Goal: Task Accomplishment & Management: Complete application form

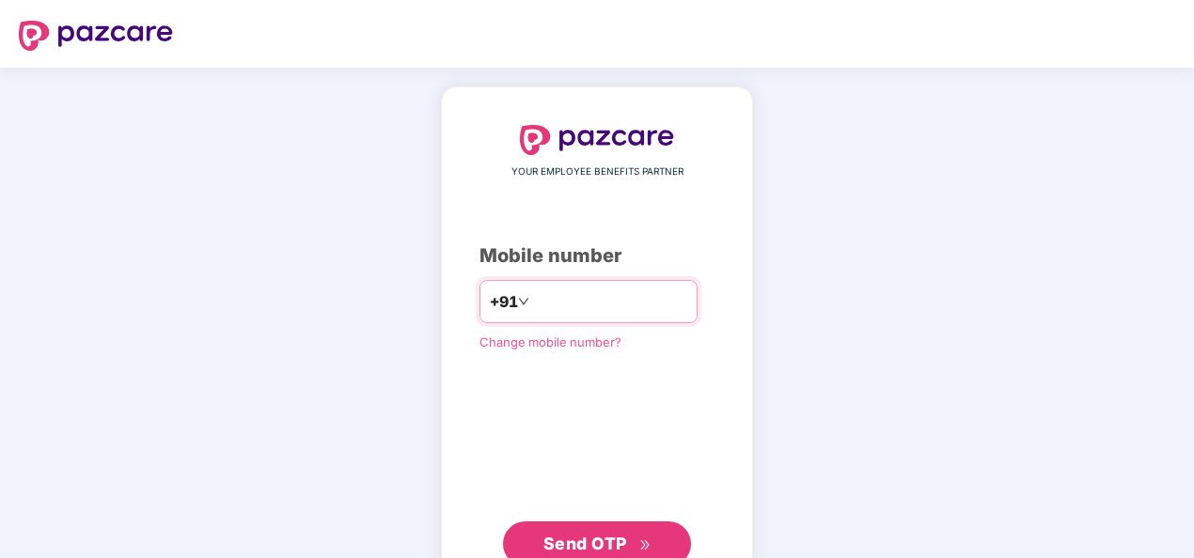
click at [598, 299] on input "number" at bounding box center [610, 302] width 154 height 30
click at [533, 305] on input "**********" at bounding box center [610, 302] width 154 height 30
type input "**********"
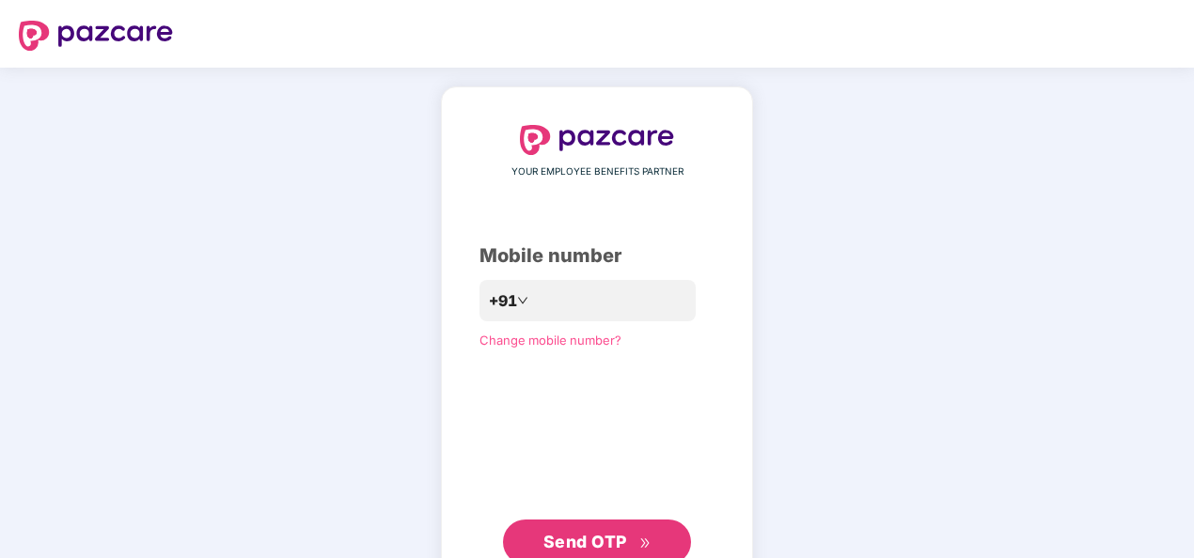
click at [607, 528] on button "Send OTP" at bounding box center [597, 542] width 188 height 45
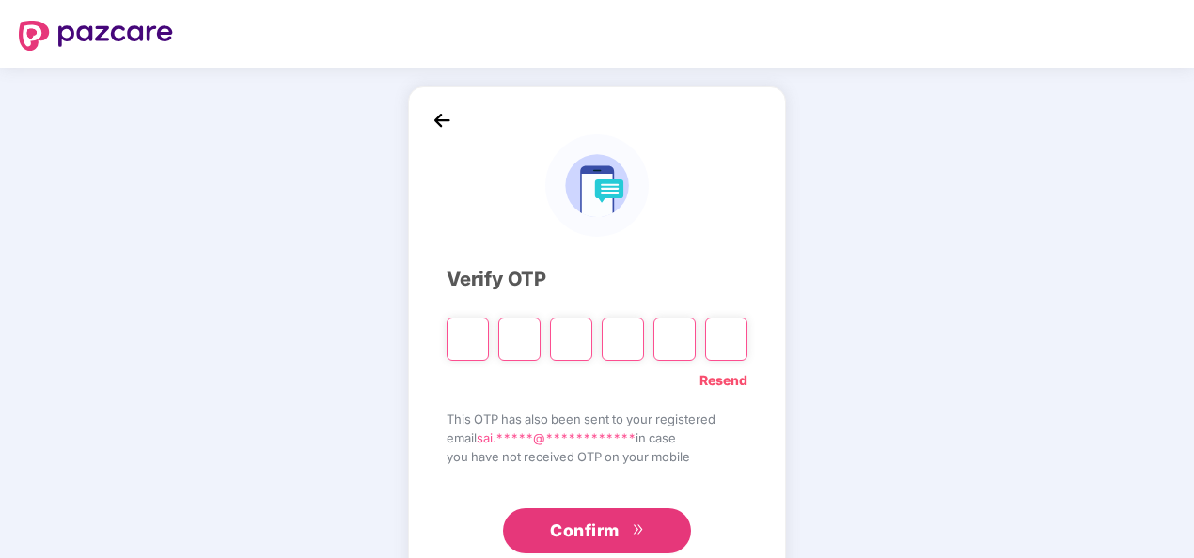
paste input "*"
type input "*"
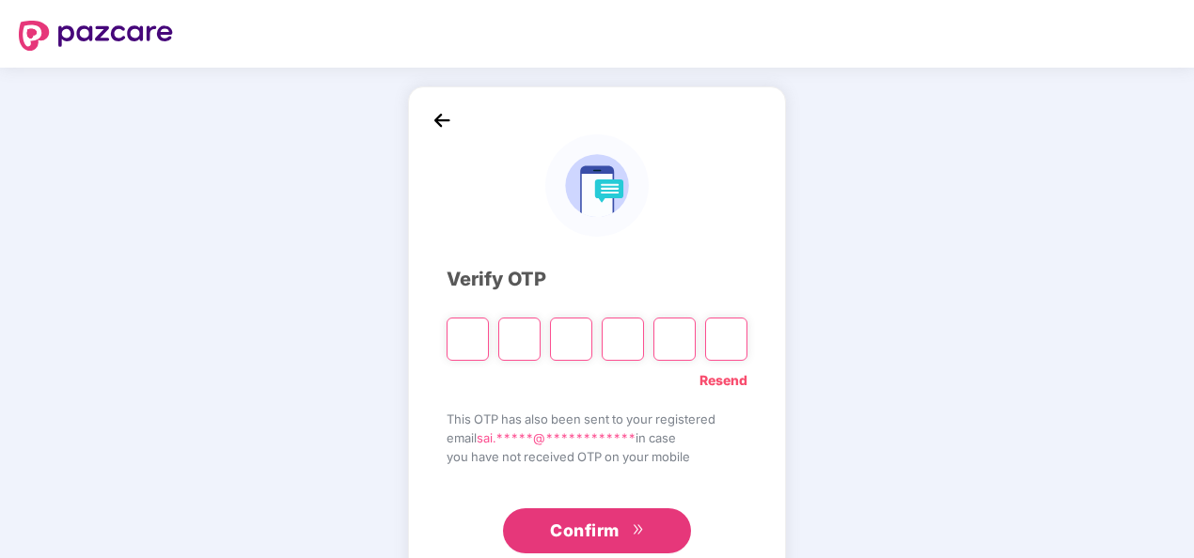
type input "*"
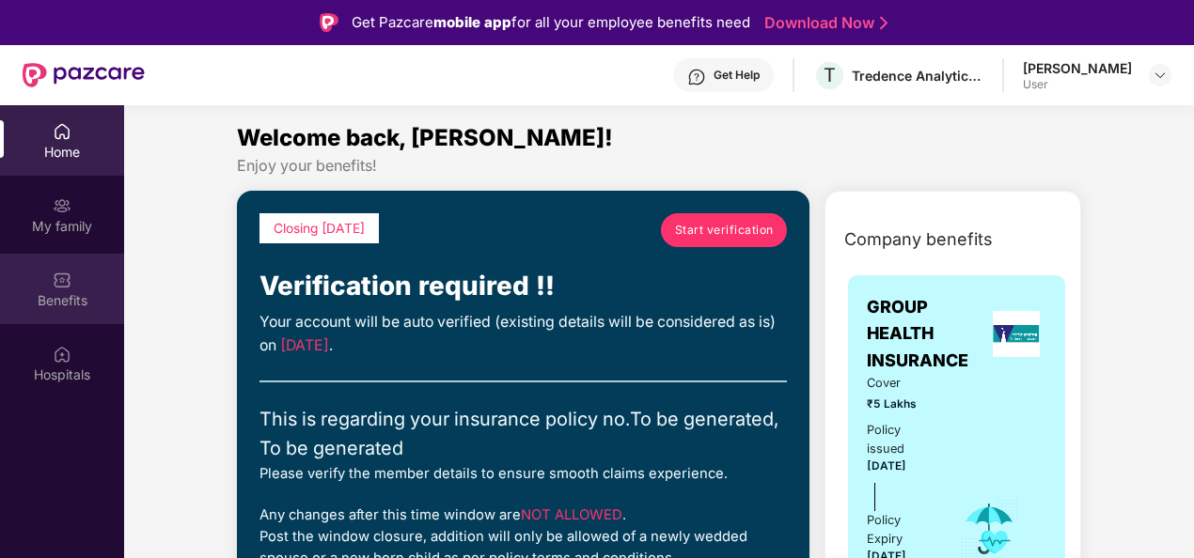
click at [94, 276] on div "Benefits" at bounding box center [62, 289] width 124 height 70
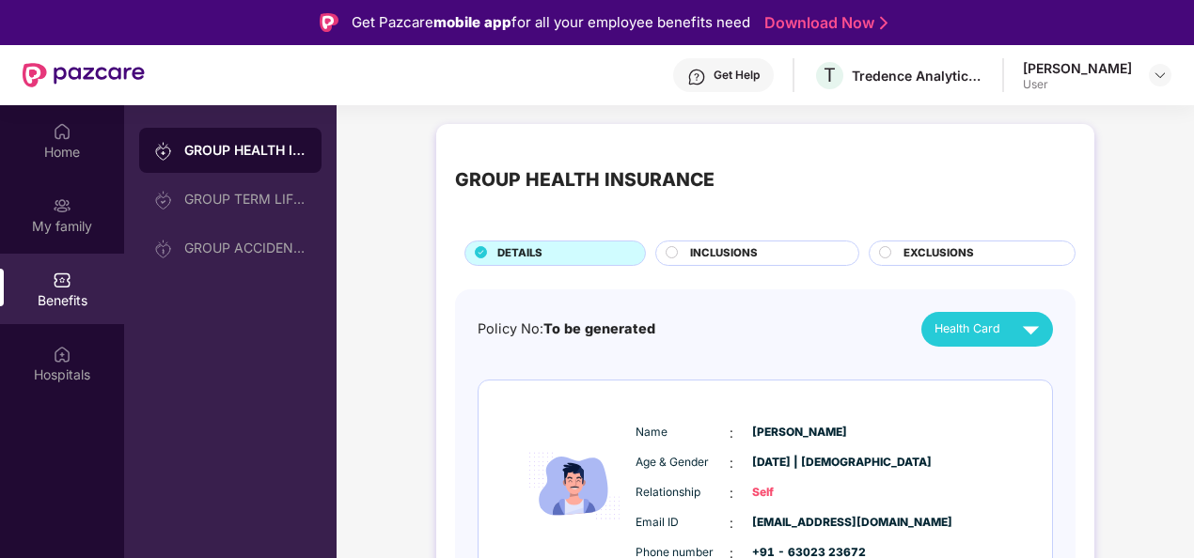
scroll to position [489, 0]
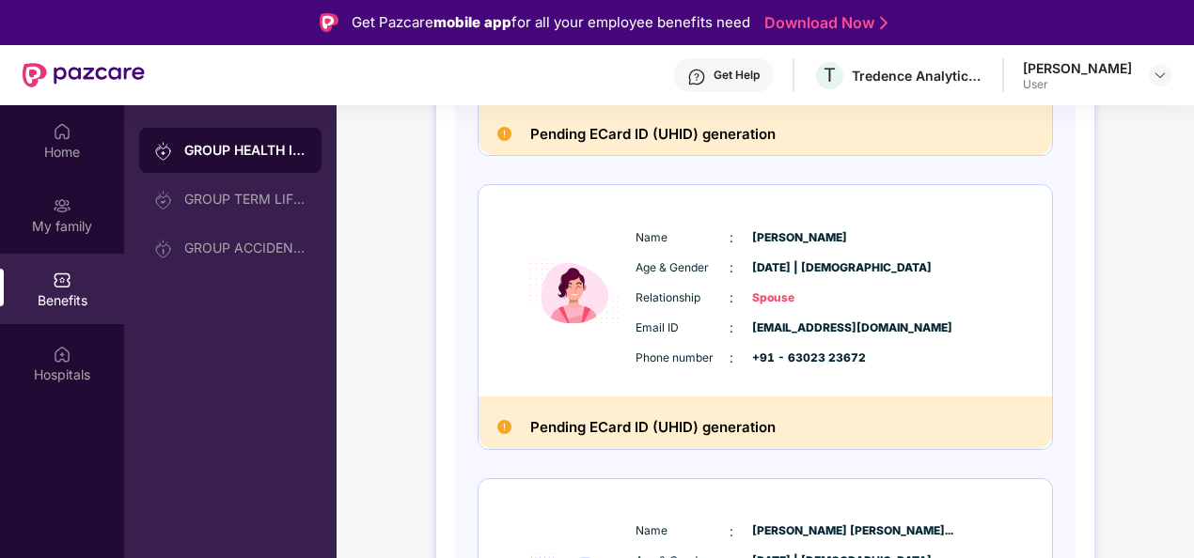
click at [1191, 313] on div "GROUP HEALTH INSURANCE DETAILS INCLUSIONS EXCLUSIONS Policy No: To be generated…" at bounding box center [764, 537] width 857 height 1822
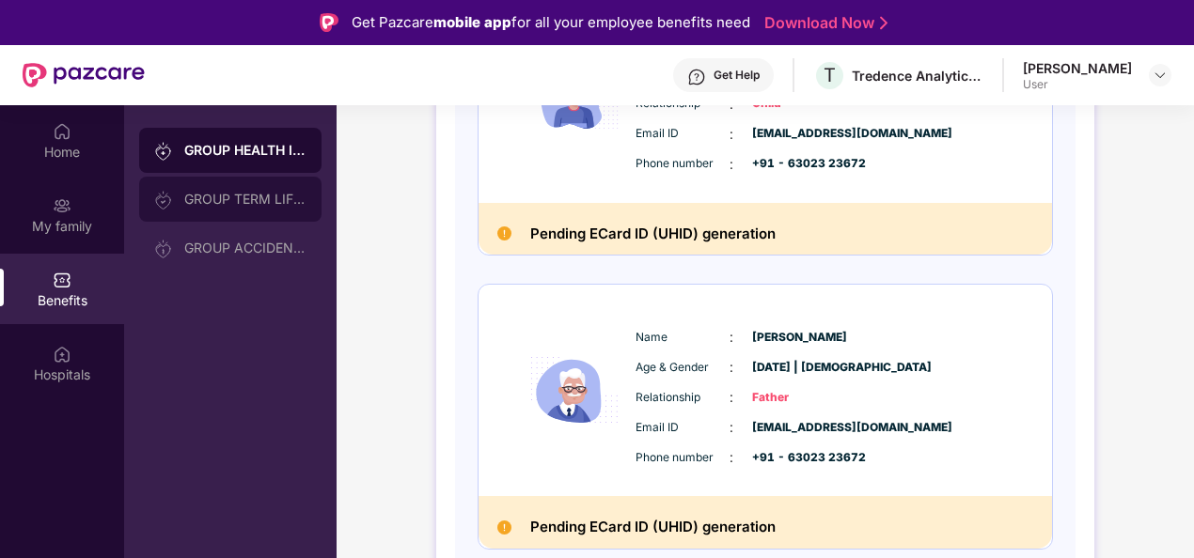
click at [280, 203] on div "GROUP TERM LIFE INSURANCE" at bounding box center [245, 199] width 122 height 15
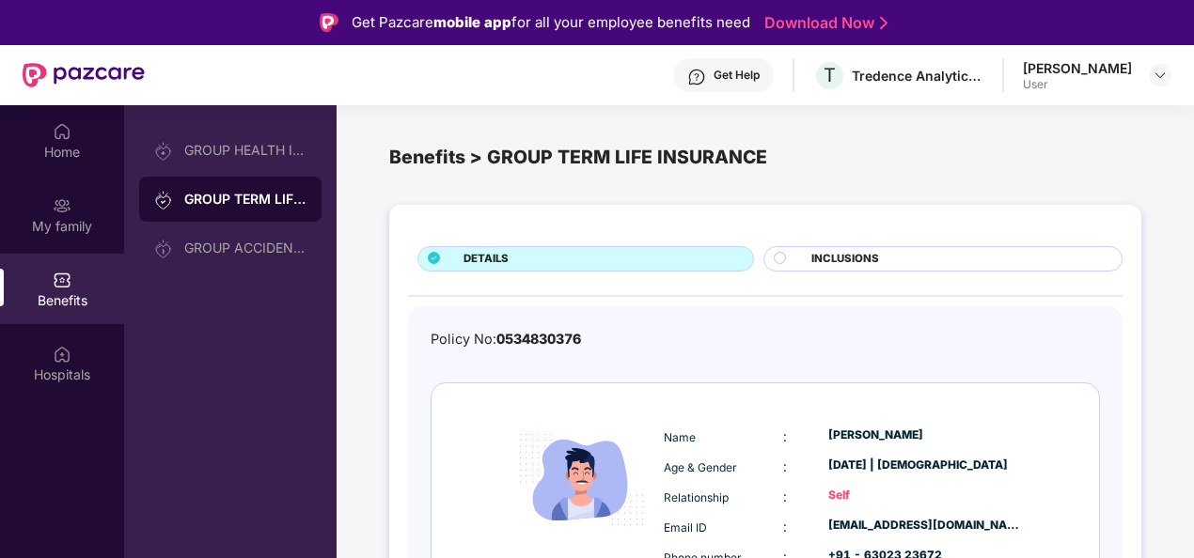
scroll to position [49, 0]
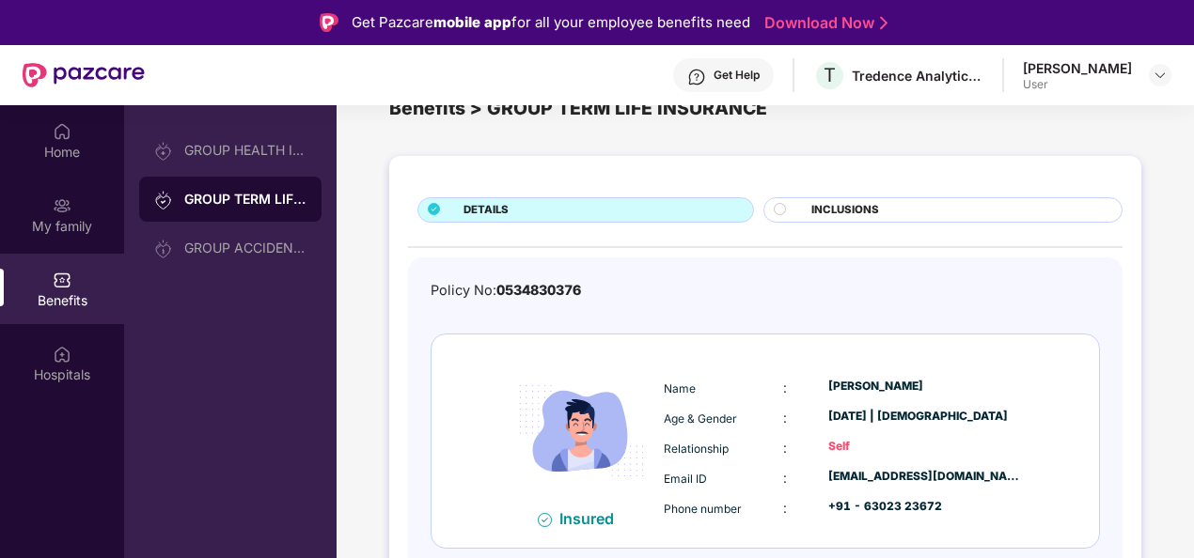
click at [891, 202] on div "INCLUSIONS" at bounding box center [957, 212] width 310 height 20
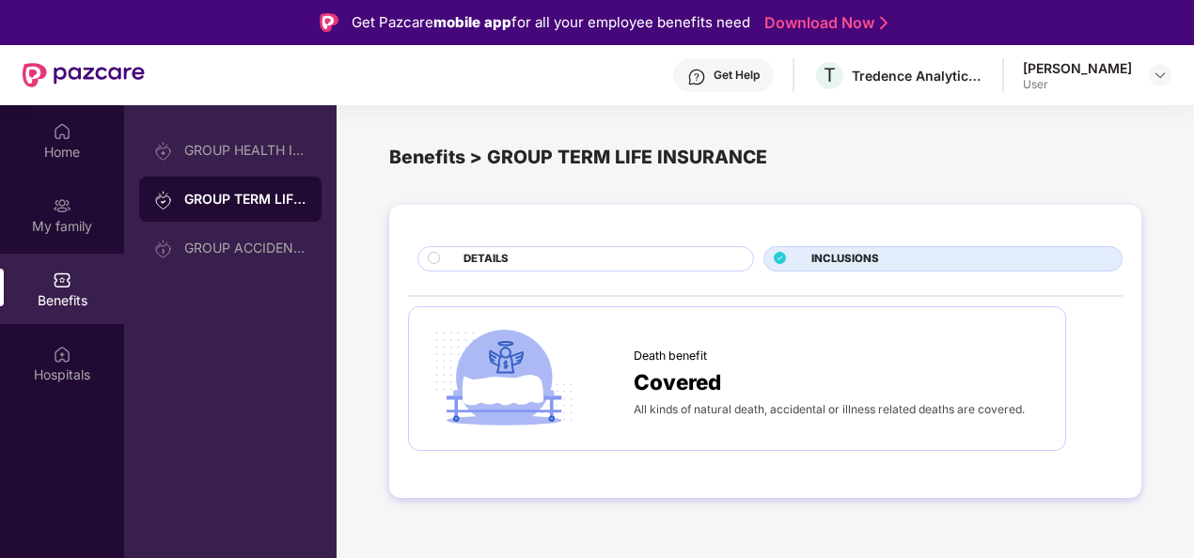
scroll to position [0, 0]
click at [558, 261] on div "DETAILS" at bounding box center [598, 261] width 289 height 20
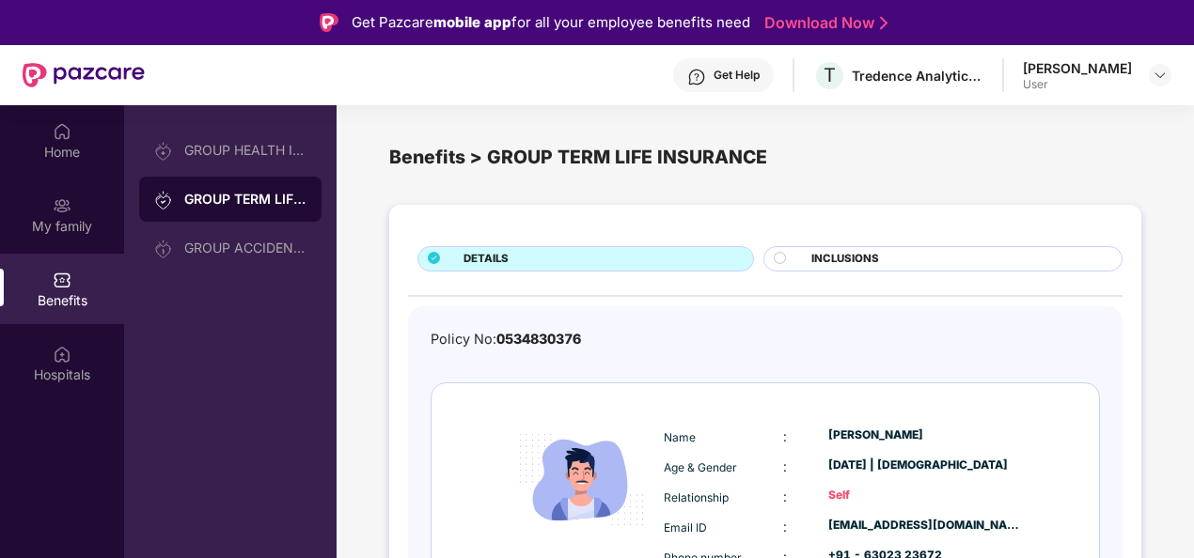
click at [1141, 474] on div "DETAILS INCLUSIONS Policy No: 0534830376 Insured Name : Sai Darsi Age & Gender …" at bounding box center [764, 454] width 857 height 519
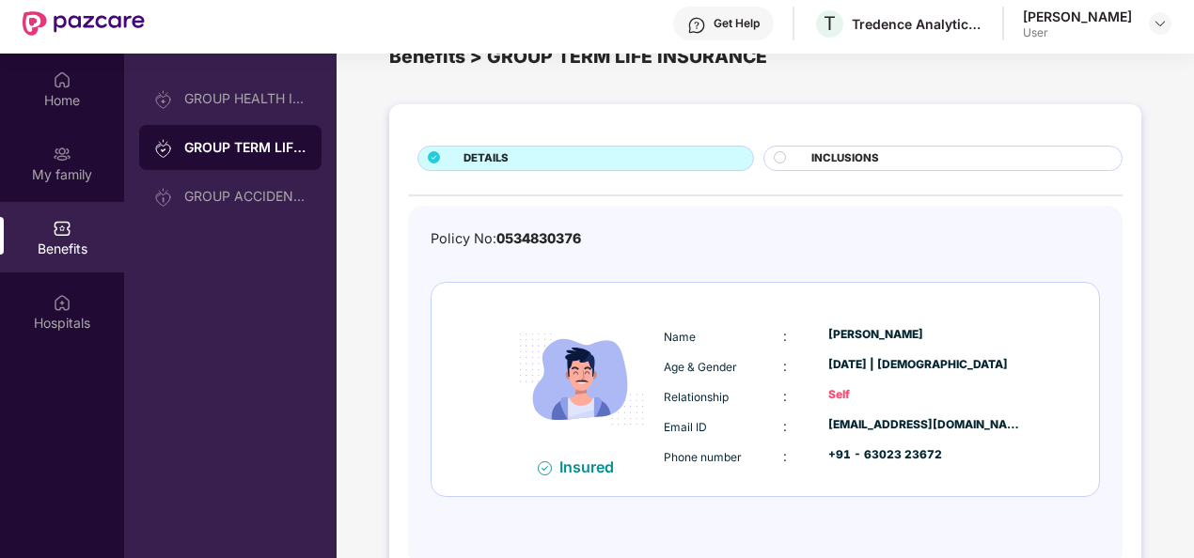
scroll to position [105, 0]
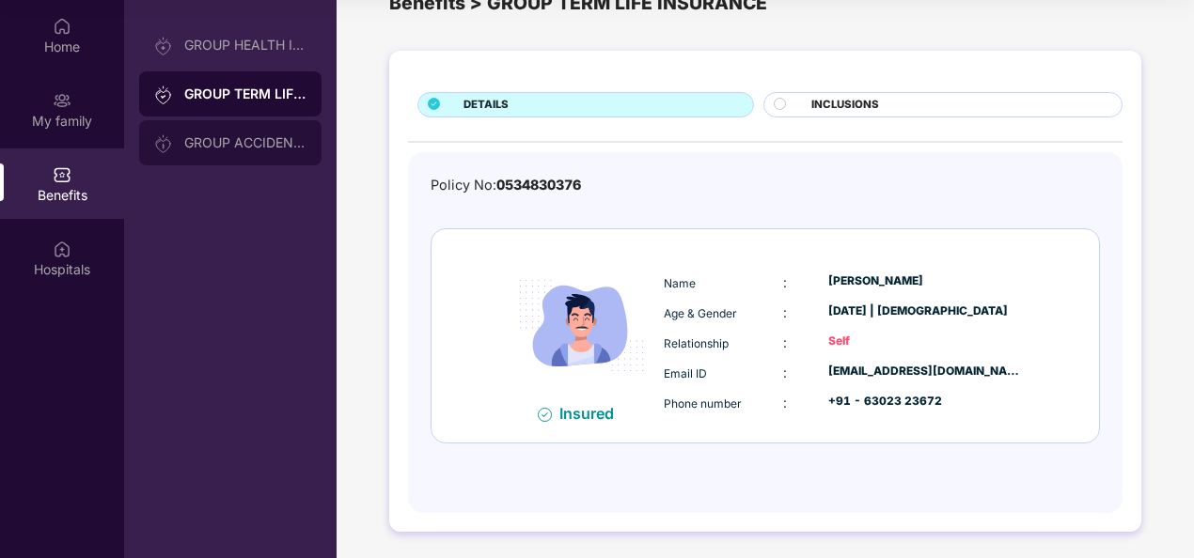
click at [261, 138] on div "GROUP ACCIDENTAL INSURANCE" at bounding box center [245, 142] width 122 height 15
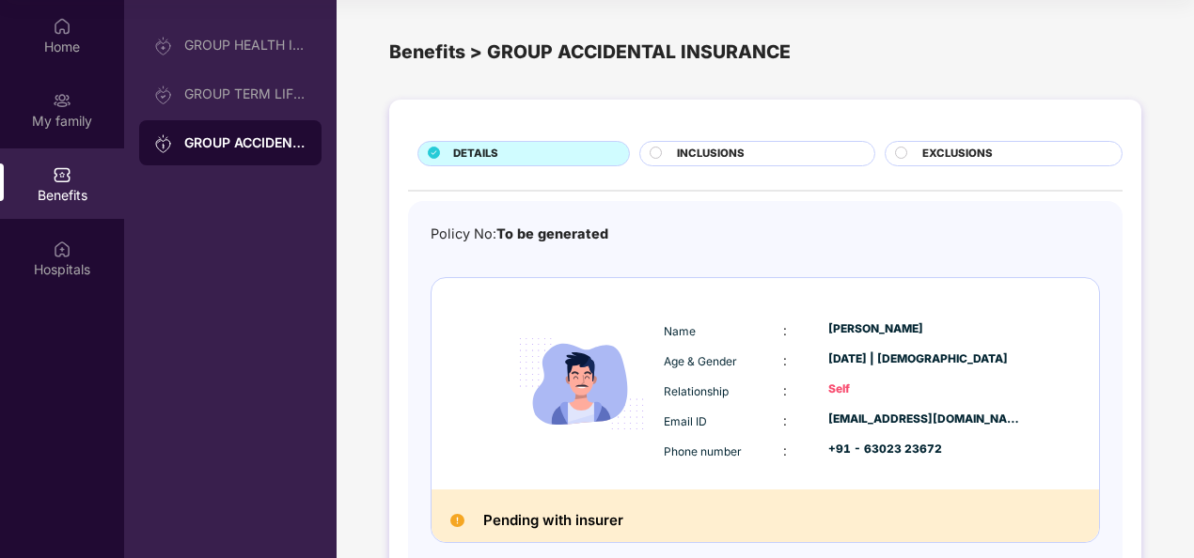
click at [889, 486] on div "Name : Sai Darsi Age & Gender : 02 May 1995 | Male Relationship : Self Email ID…" at bounding box center [764, 383] width 667 height 211
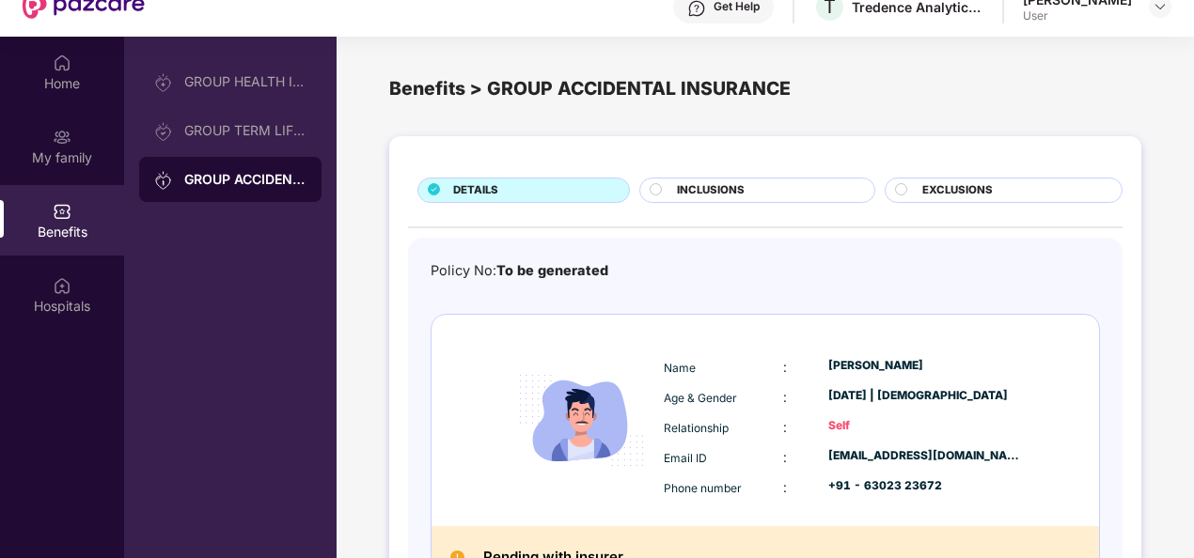
scroll to position [68, 0]
click at [767, 184] on div "INCLUSIONS" at bounding box center [765, 193] width 196 height 20
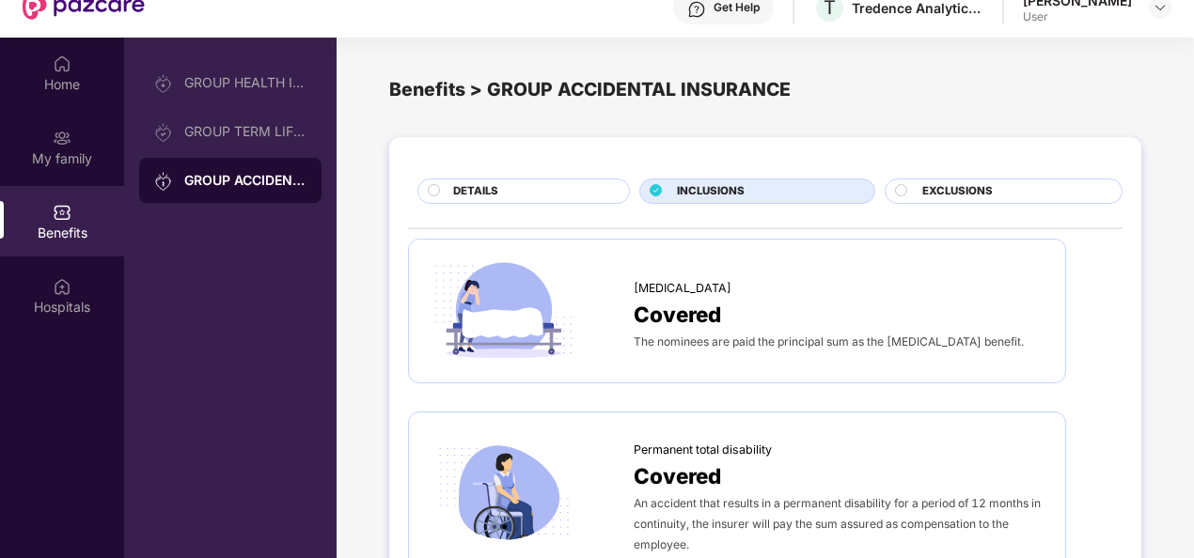
click at [761, 340] on span "The nominees are paid the principal sum as the accidental death benefit." at bounding box center [828, 342] width 390 height 14
click at [695, 298] on span "Covered" at bounding box center [676, 314] width 87 height 33
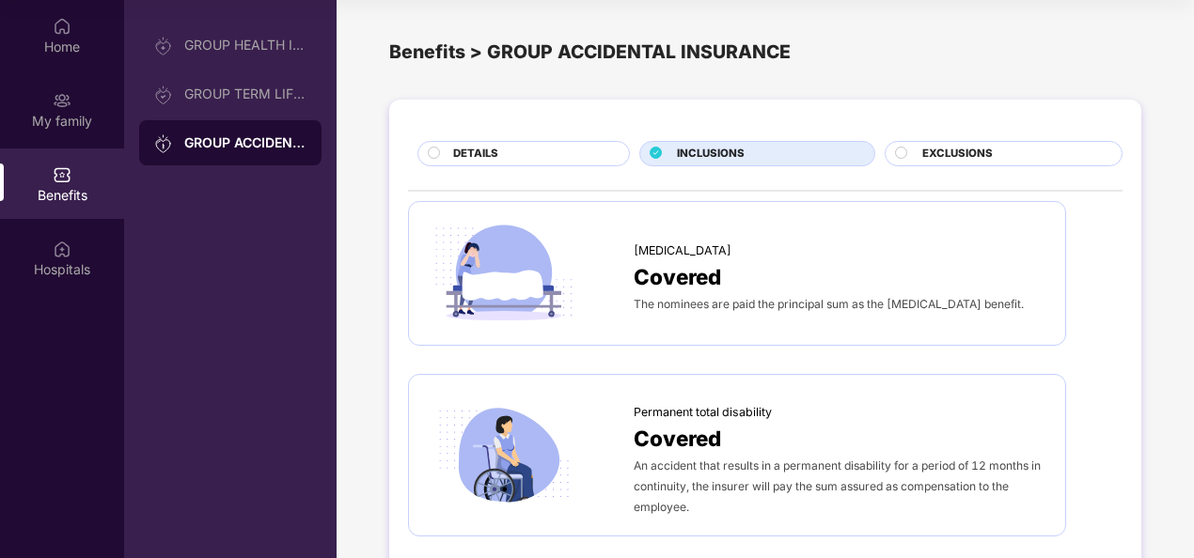
click at [1190, 530] on div "DETAILS INCLUSIONS EXCLUSIONS Accidental death Covered The nominees are paid th…" at bounding box center [764, 533] width 857 height 886
click at [978, 146] on span "EXCLUSIONS" at bounding box center [957, 154] width 70 height 17
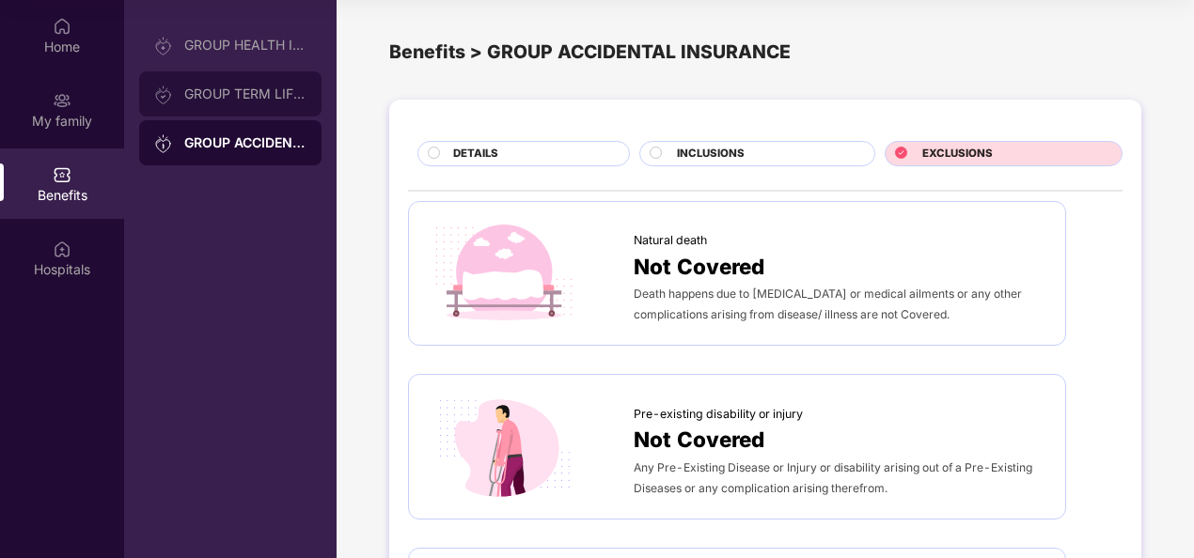
click at [275, 100] on div "GROUP TERM LIFE INSURANCE" at bounding box center [245, 93] width 122 height 15
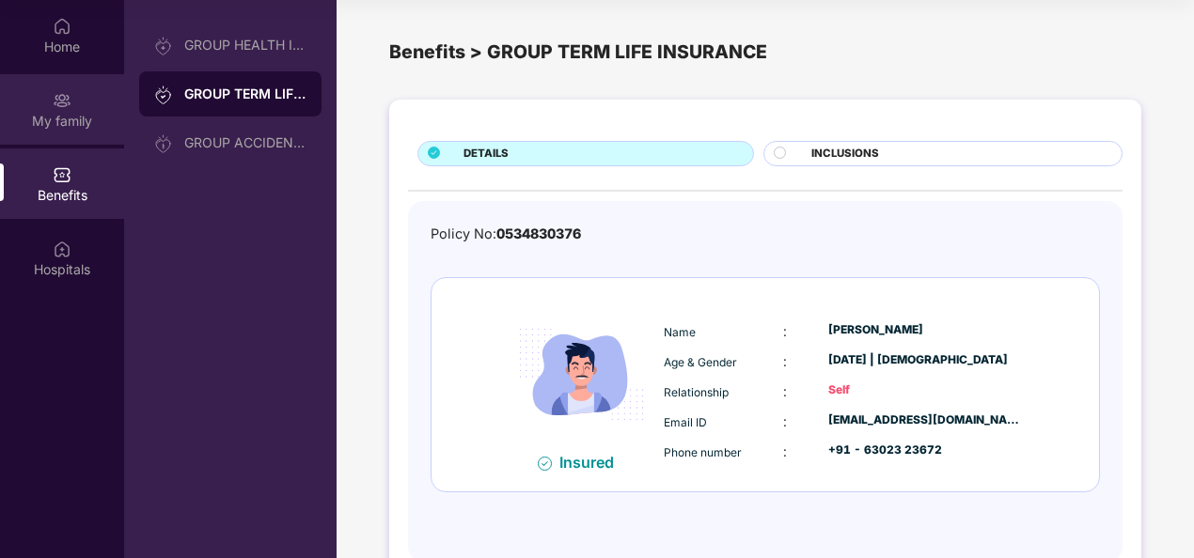
click at [55, 116] on div "My family" at bounding box center [62, 121] width 124 height 19
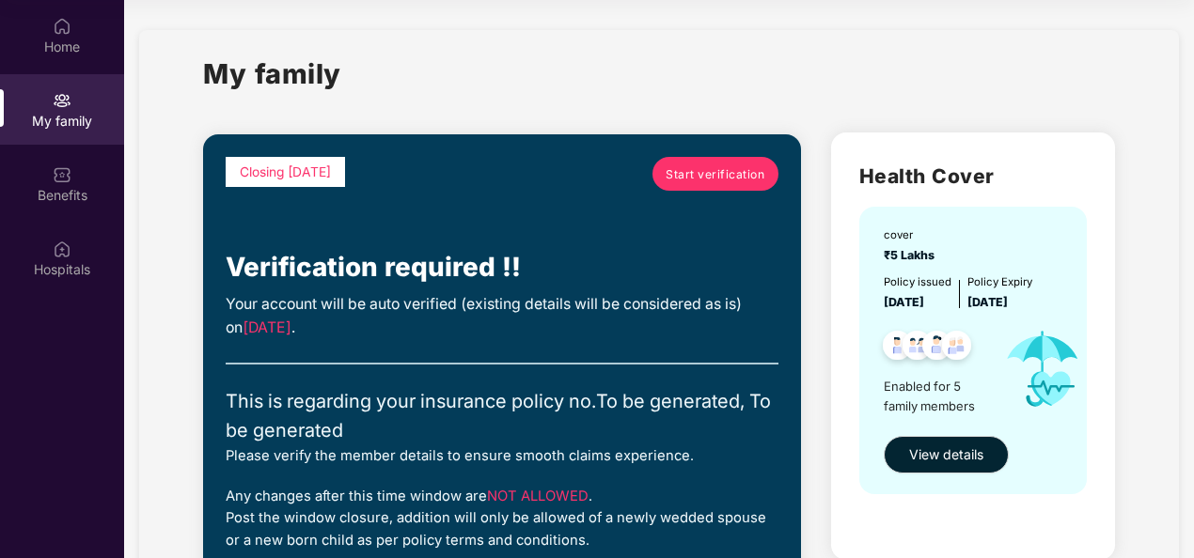
click at [727, 461] on div "Please verify the member details to ensure smooth claims experience." at bounding box center [502, 456] width 553 height 22
click at [722, 185] on link "Start verification" at bounding box center [715, 174] width 126 height 34
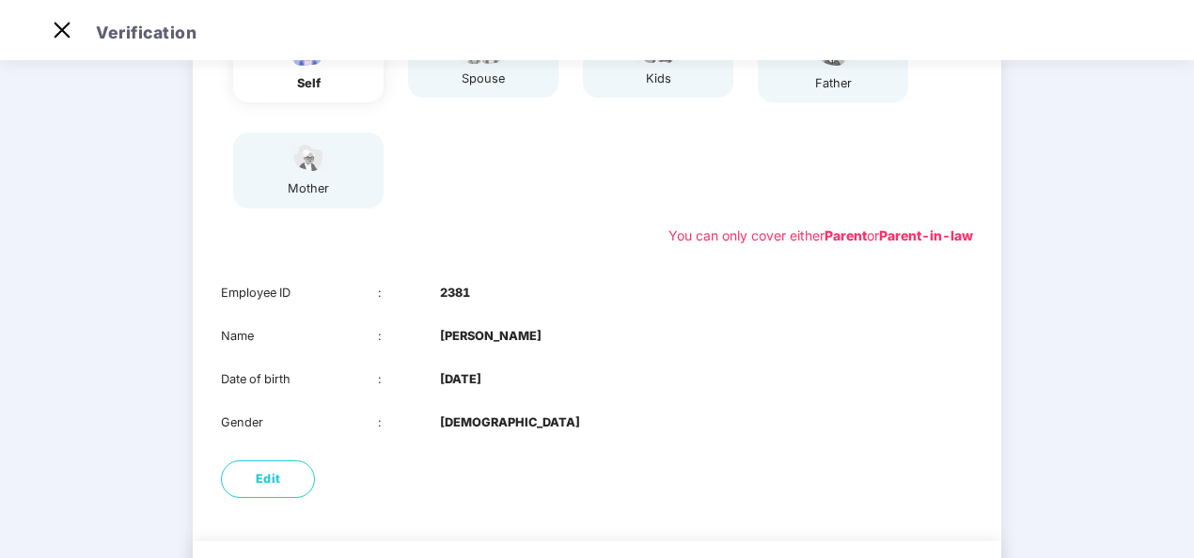
scroll to position [313, 0]
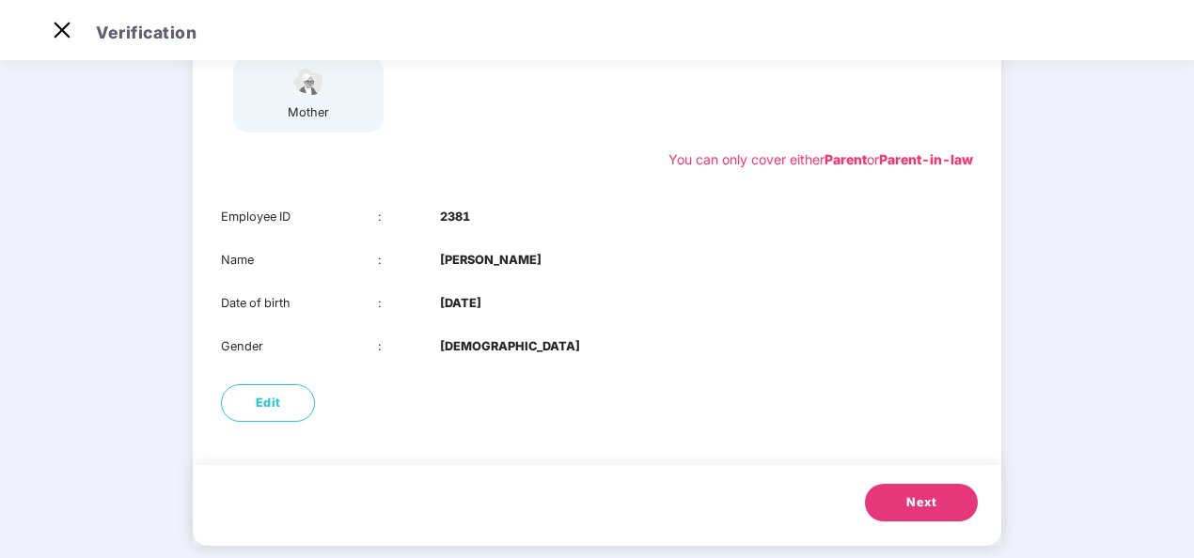
click at [925, 509] on span "Next" at bounding box center [921, 502] width 30 height 19
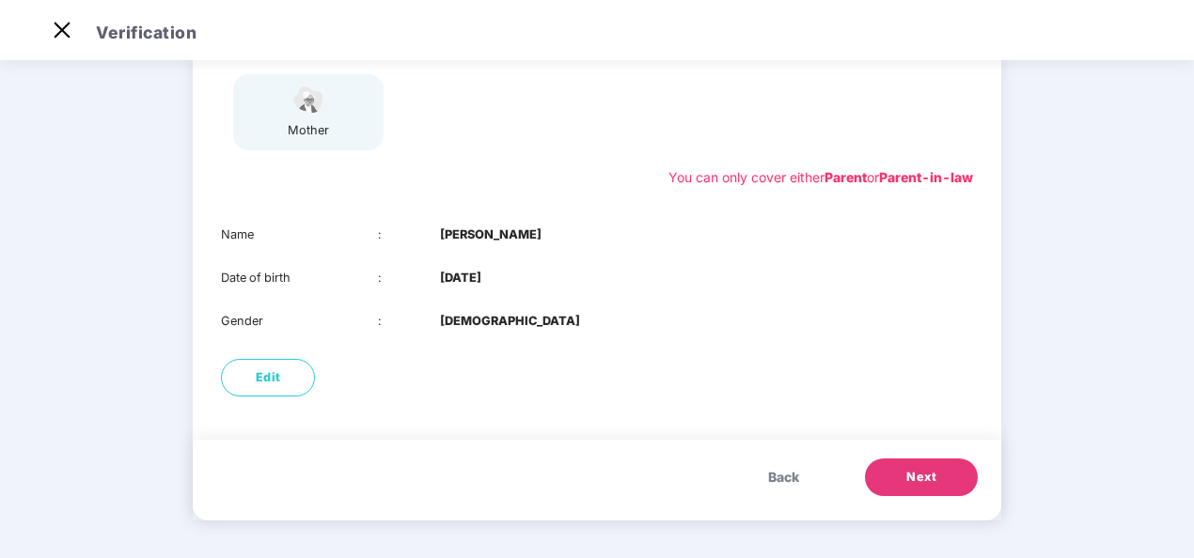
drag, startPoint x: 1190, startPoint y: 351, endPoint x: 1191, endPoint y: 297, distance: 53.6
click at [1191, 297] on div "01 Verify members 02 Review members 03 Submit Modification will not be allowed …" at bounding box center [597, 165] width 1194 height 788
drag, startPoint x: 1191, startPoint y: 297, endPoint x: 1191, endPoint y: 259, distance: 37.6
click at [1191, 259] on div "01 Verify members 02 Review members 03 Submit Modification will not be allowed …" at bounding box center [597, 165] width 1194 height 788
click at [1191, 261] on div "01 Verify members 02 Review members 03 Submit Modification will not be allowed …" at bounding box center [597, 165] width 1194 height 788
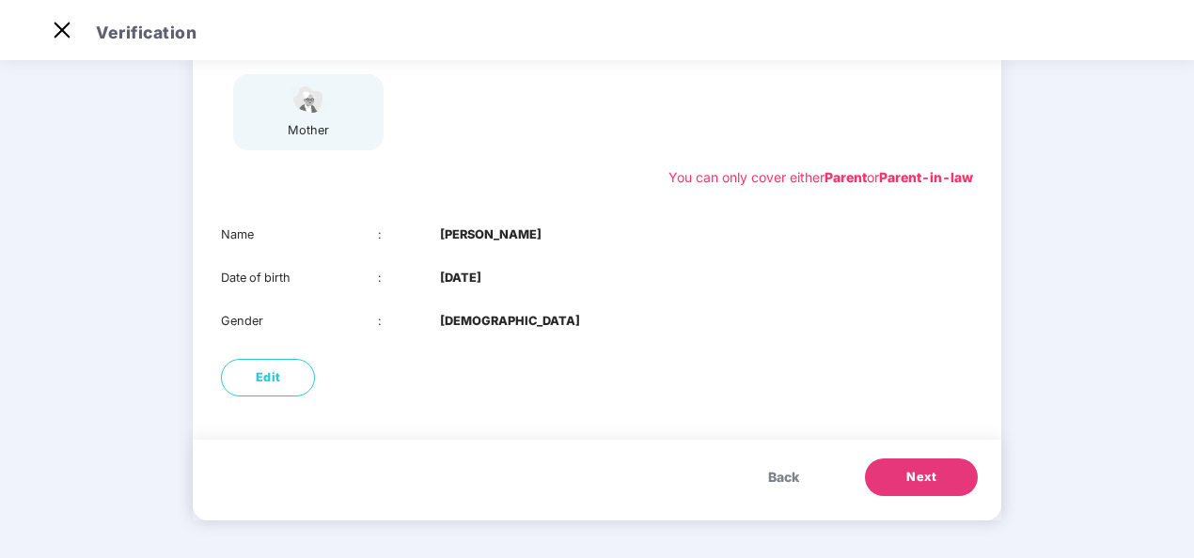
click at [1158, 287] on div "01 Verify members 02 Review members 03 Submit Modification will not be allowed …" at bounding box center [597, 165] width 1194 height 788
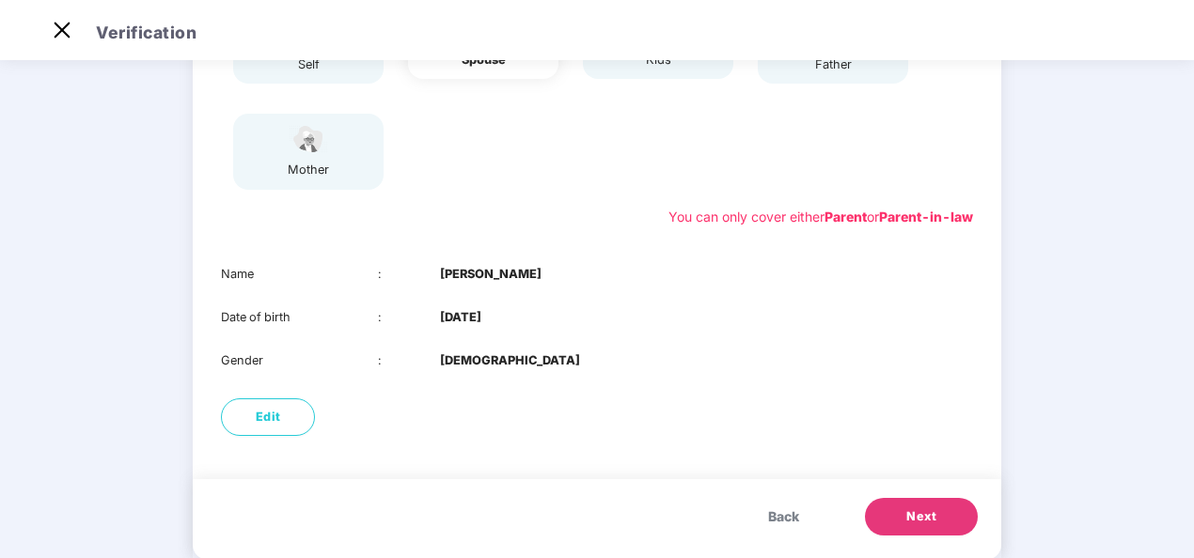
scroll to position [258, 0]
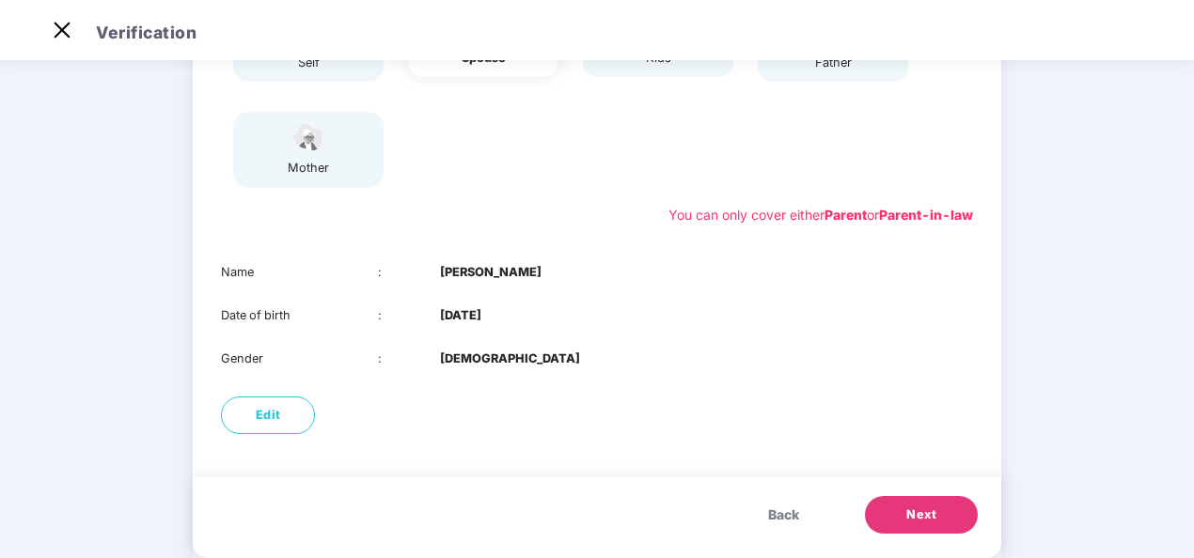
click at [926, 508] on span "Next" at bounding box center [921, 515] width 30 height 19
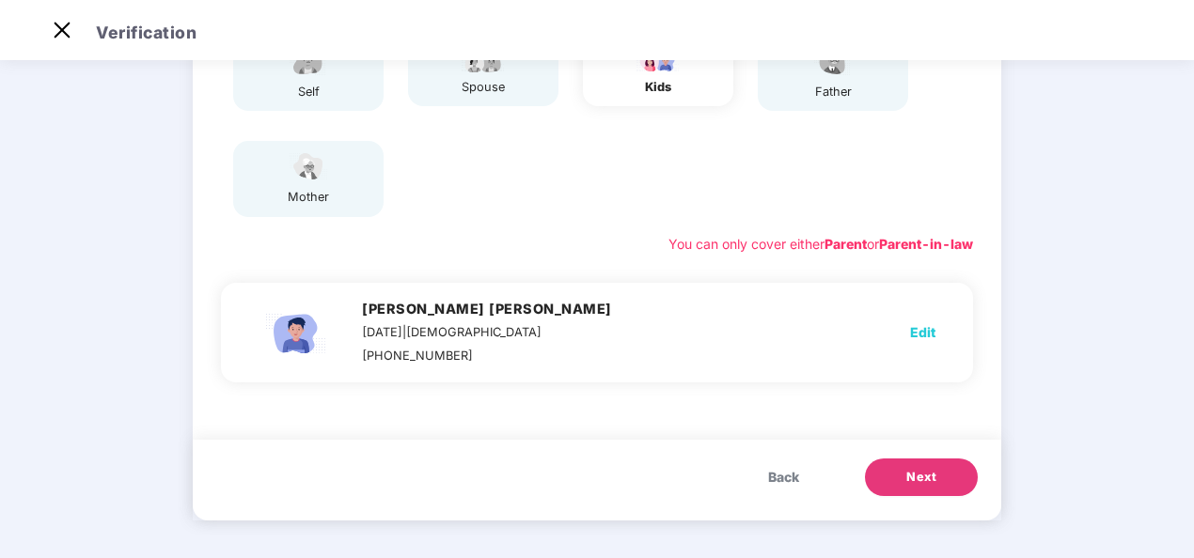
scroll to position [228, 0]
click at [1043, 354] on div "01 Verify members 02 Review members 03 Submit Modification will not be allowed …" at bounding box center [597, 197] width 1194 height 721
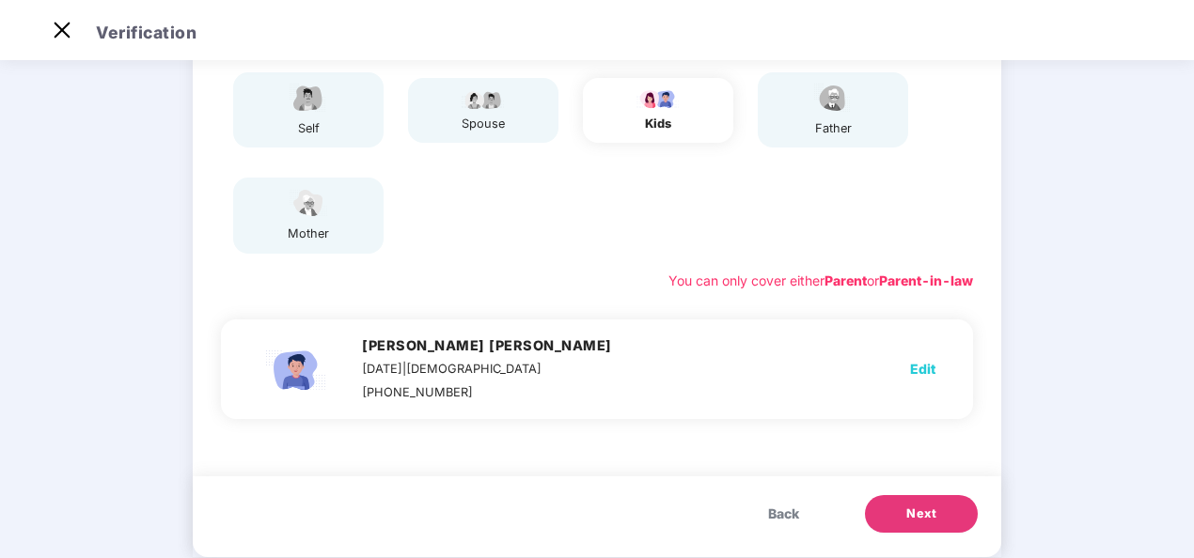
scroll to position [191, 0]
click at [921, 516] on span "Next" at bounding box center [921, 515] width 30 height 19
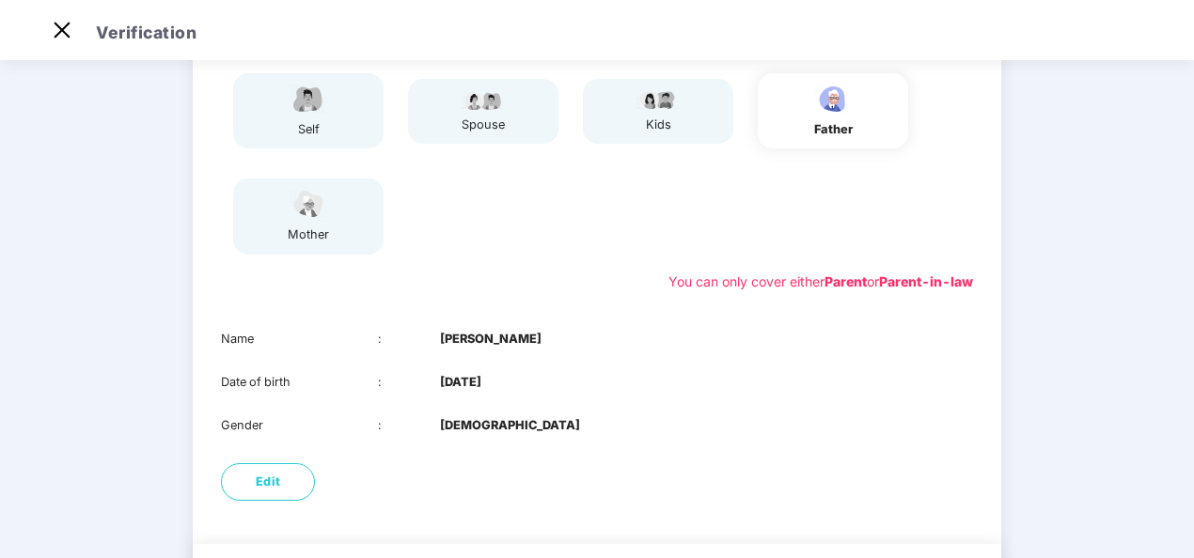
click at [1067, 416] on div "01 Verify members 02 Review members 03 Submit Modification will not be allowed …" at bounding box center [597, 269] width 1194 height 788
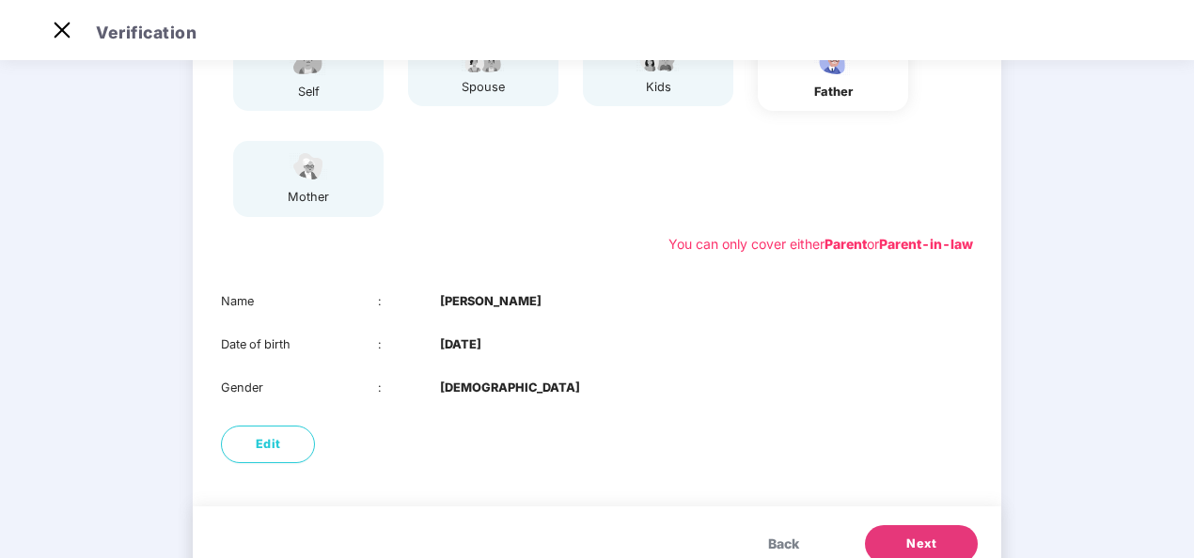
click at [934, 538] on span "Next" at bounding box center [921, 544] width 30 height 19
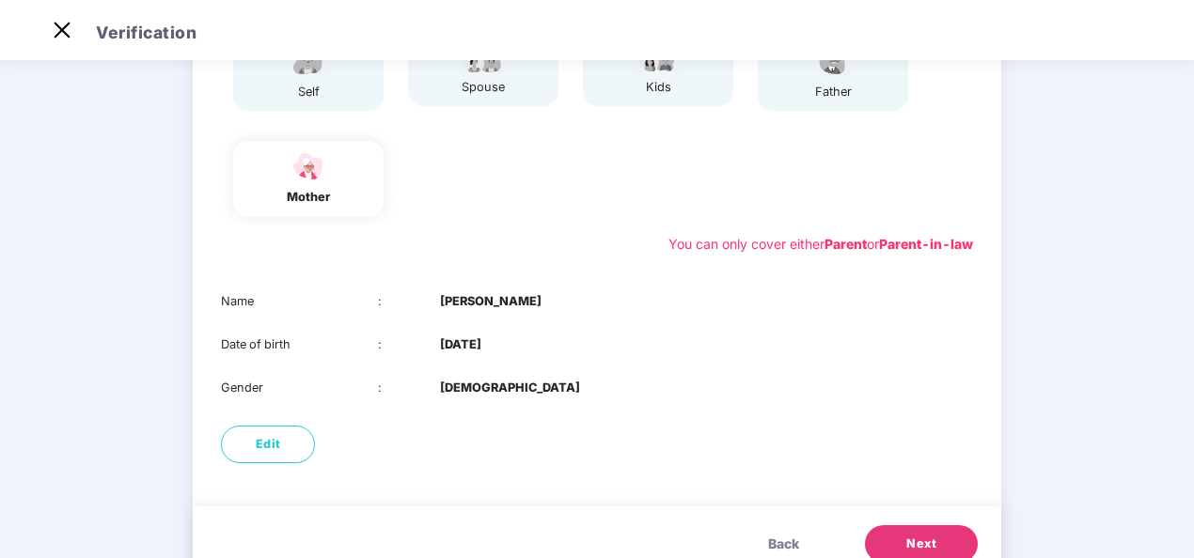
click at [1032, 448] on div "01 Verify members 02 Review members 03 Submit Modification will not be allowed …" at bounding box center [597, 231] width 1194 height 788
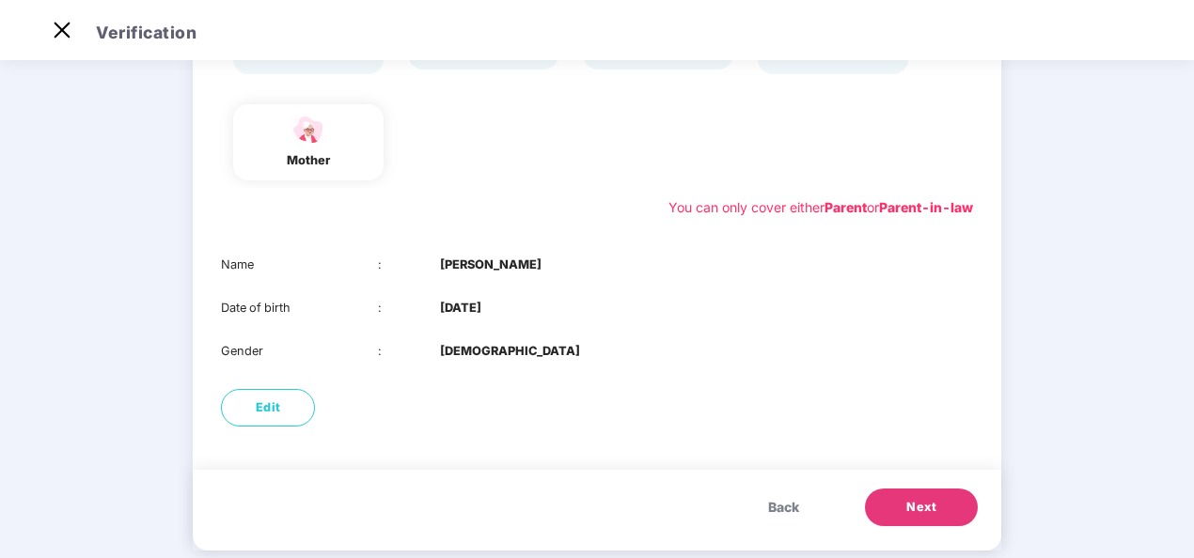
scroll to position [266, 0]
click at [904, 484] on div "Back Next" at bounding box center [597, 509] width 808 height 81
click at [917, 504] on span "Next" at bounding box center [921, 506] width 30 height 19
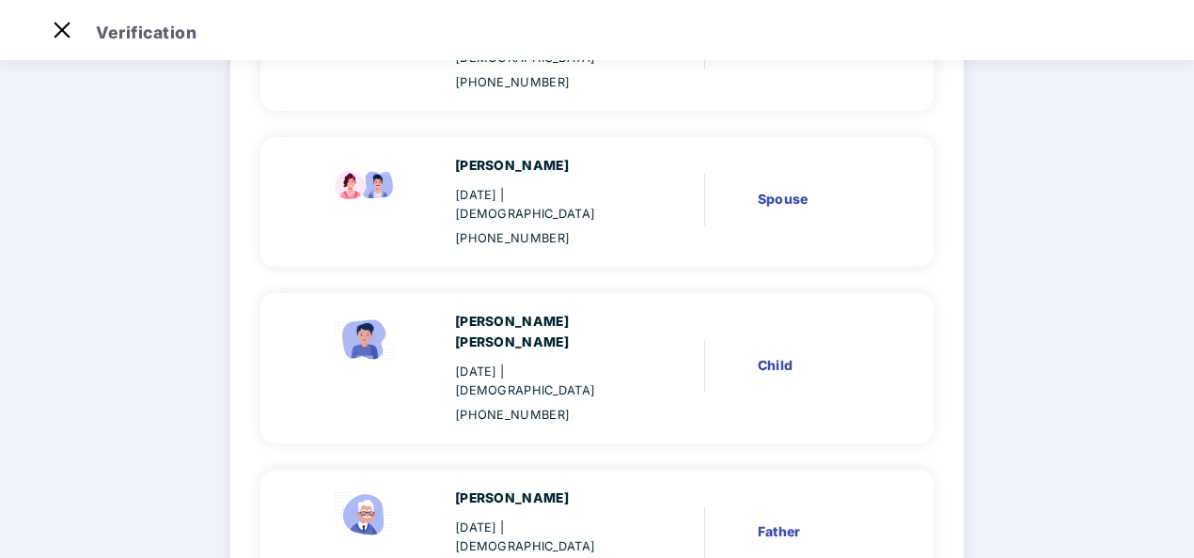
scroll to position [271, 0]
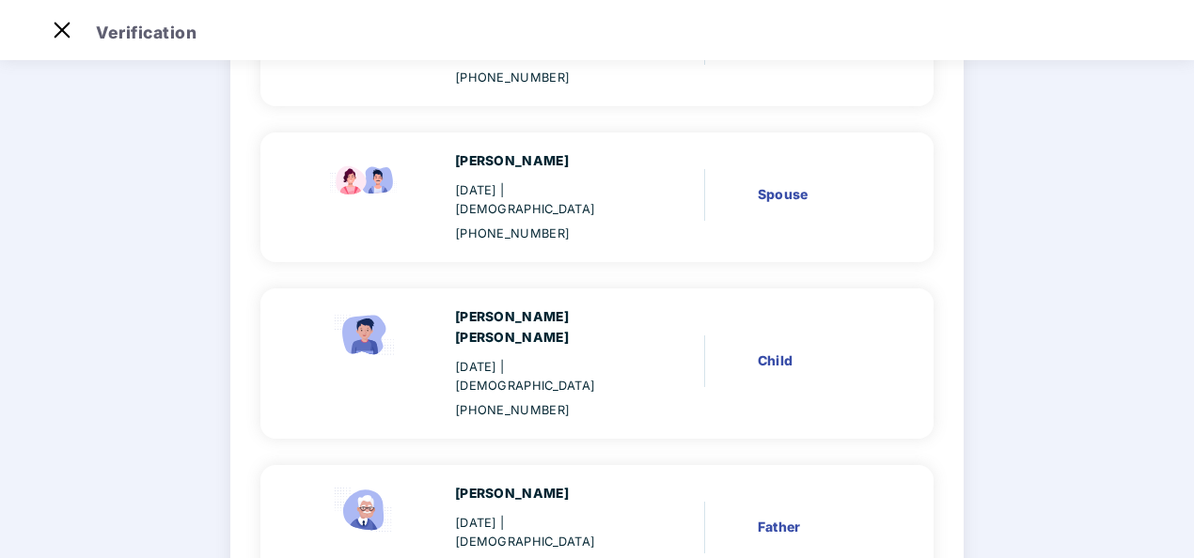
click at [1191, 442] on main "Verify members 02 Review members 03 Submit Review members Details once submitte…" at bounding box center [597, 348] width 1194 height 1124
click at [1140, 461] on main "Verify members 02 Review members 03 Submit Review members Details once submitte…" at bounding box center [597, 348] width 1194 height 1124
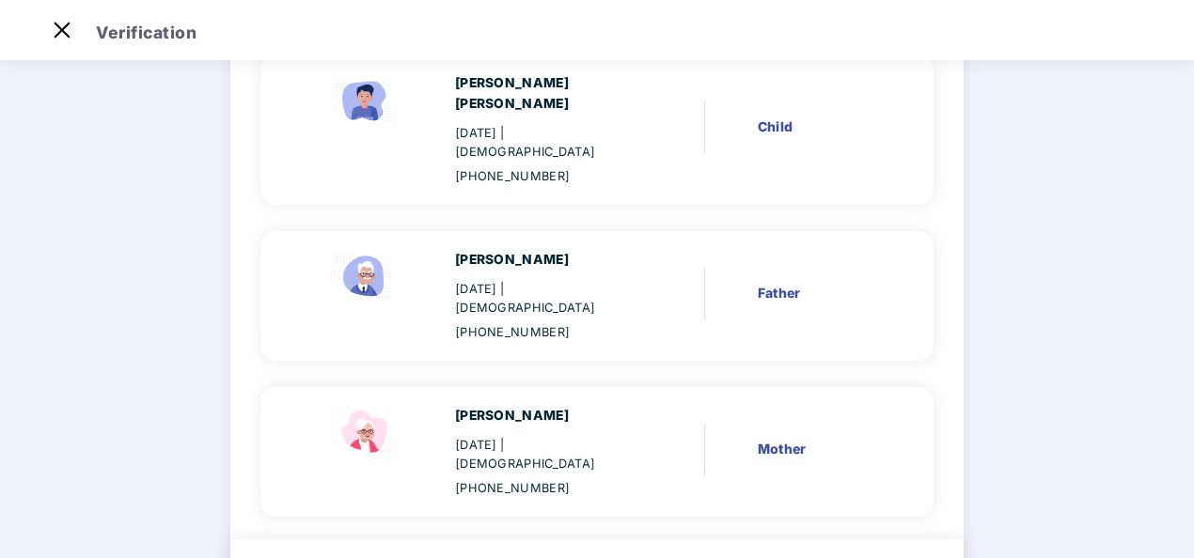
scroll to position [527, 0]
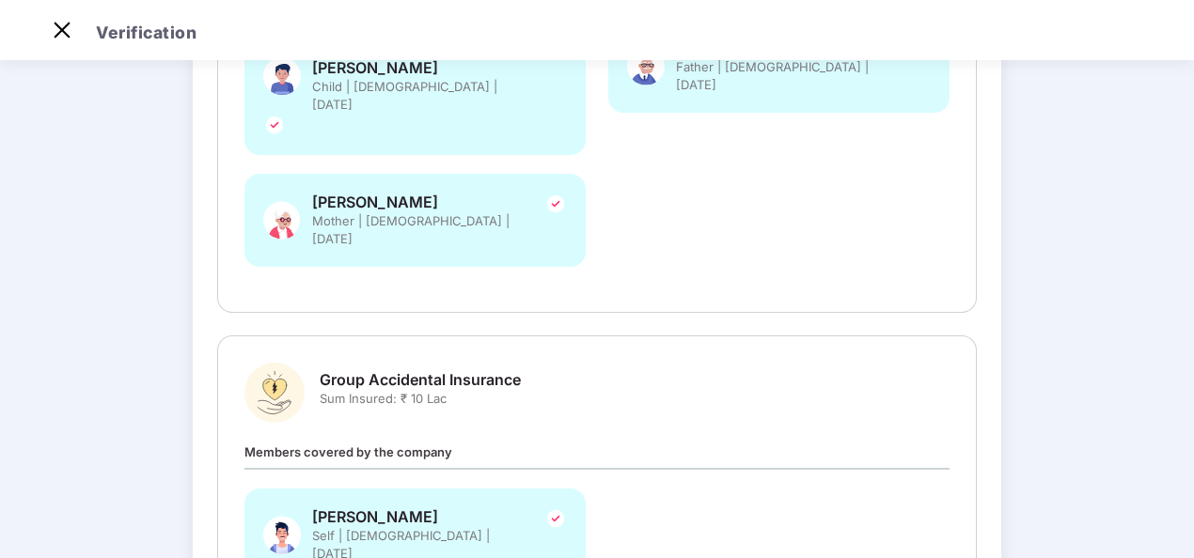
scroll to position [0, 0]
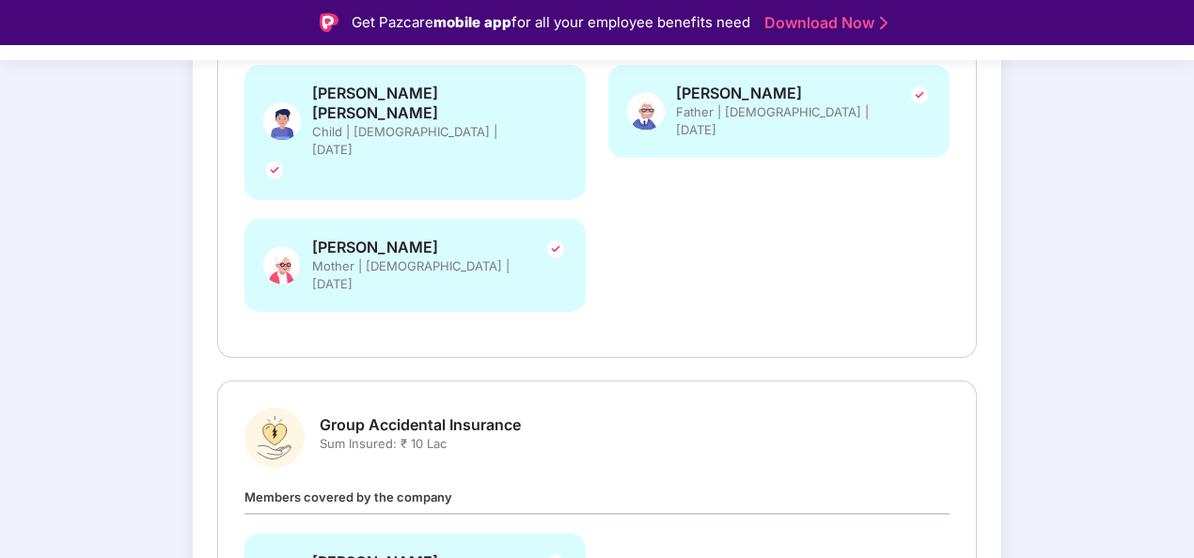
click at [1053, 316] on div "Verify members Review members 03 Submit Review and Submit Details once submitte…" at bounding box center [597, 204] width 1194 height 1240
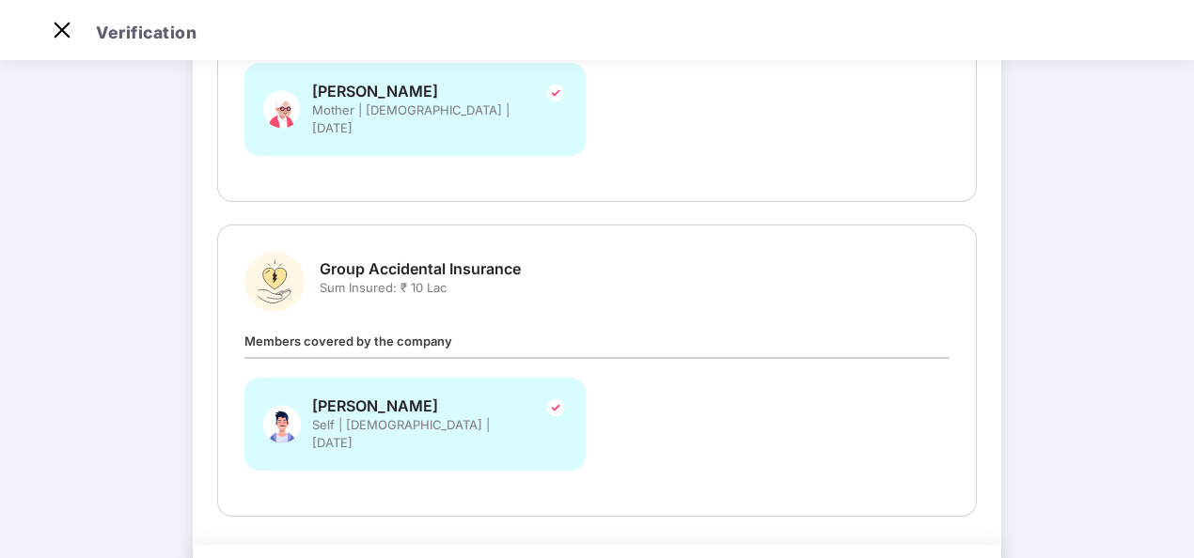
scroll to position [635, 0]
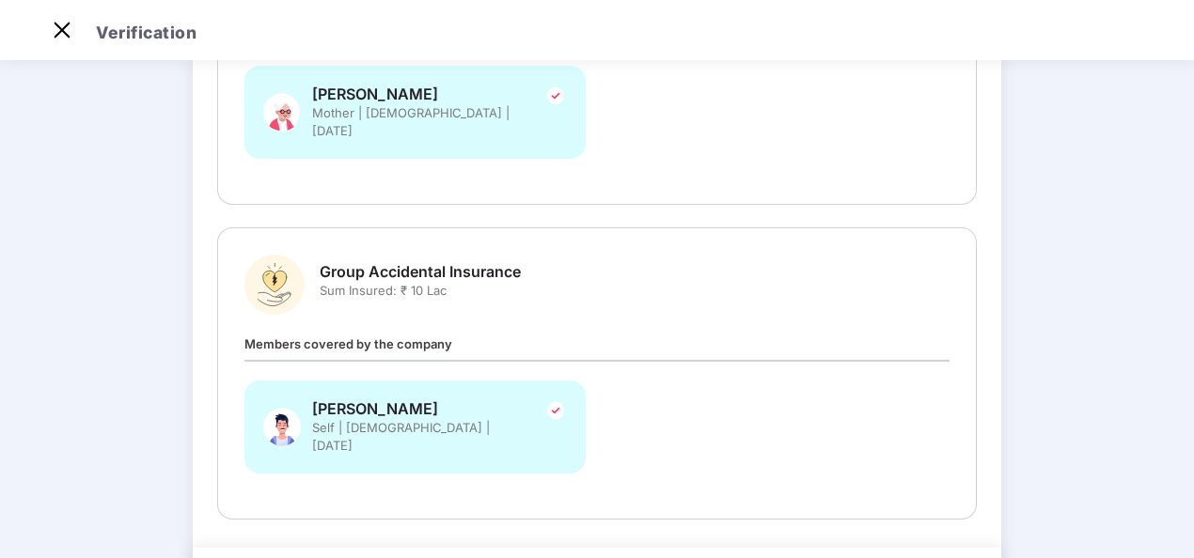
click at [551, 399] on img at bounding box center [555, 410] width 23 height 23
click at [558, 399] on img at bounding box center [555, 410] width 23 height 23
click at [555, 399] on img at bounding box center [555, 410] width 23 height 23
click at [868, 334] on div "Members covered by the company Sai Darsi Self | Male | 02 May 1995" at bounding box center [596, 413] width 705 height 159
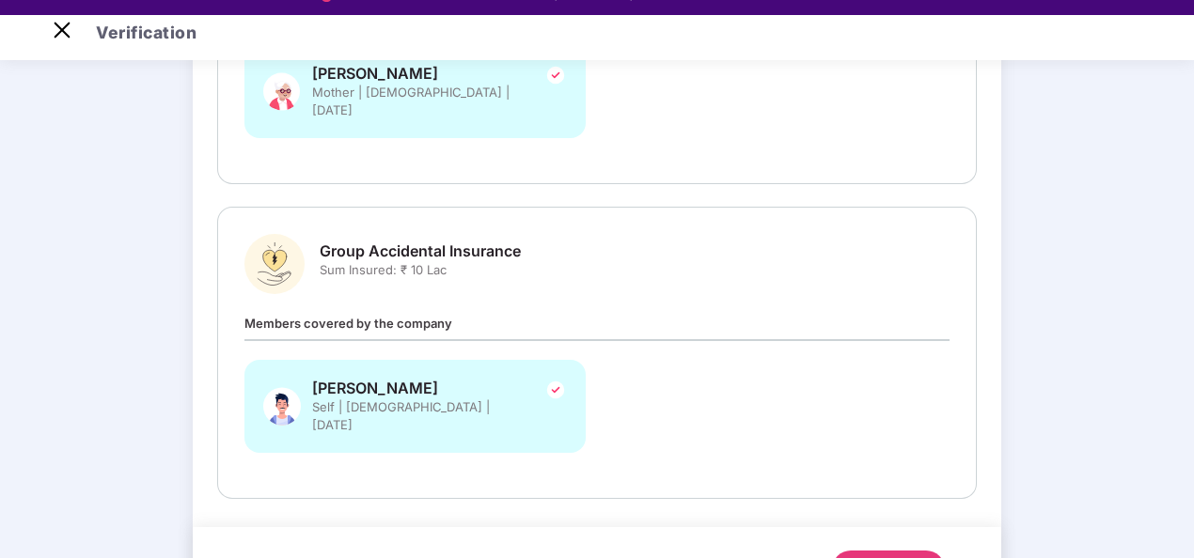
scroll to position [673, 0]
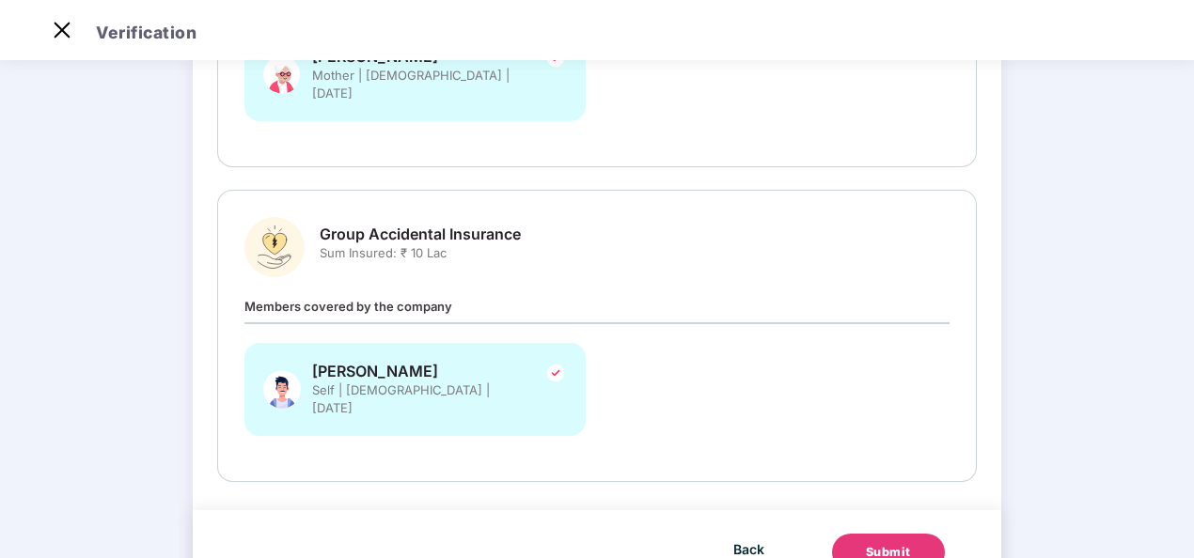
click at [541, 343] on div "Sai Darsi Self | Male | 02 May 1995" at bounding box center [414, 389] width 341 height 93
drag, startPoint x: 414, startPoint y: 323, endPoint x: 887, endPoint y: 470, distance: 495.0
click at [887, 470] on div "Review and Submit Details once submitted, cannot be changed Group Health Insura…" at bounding box center [597, 30] width 808 height 1129
click at [887, 543] on div "Submit" at bounding box center [888, 552] width 45 height 19
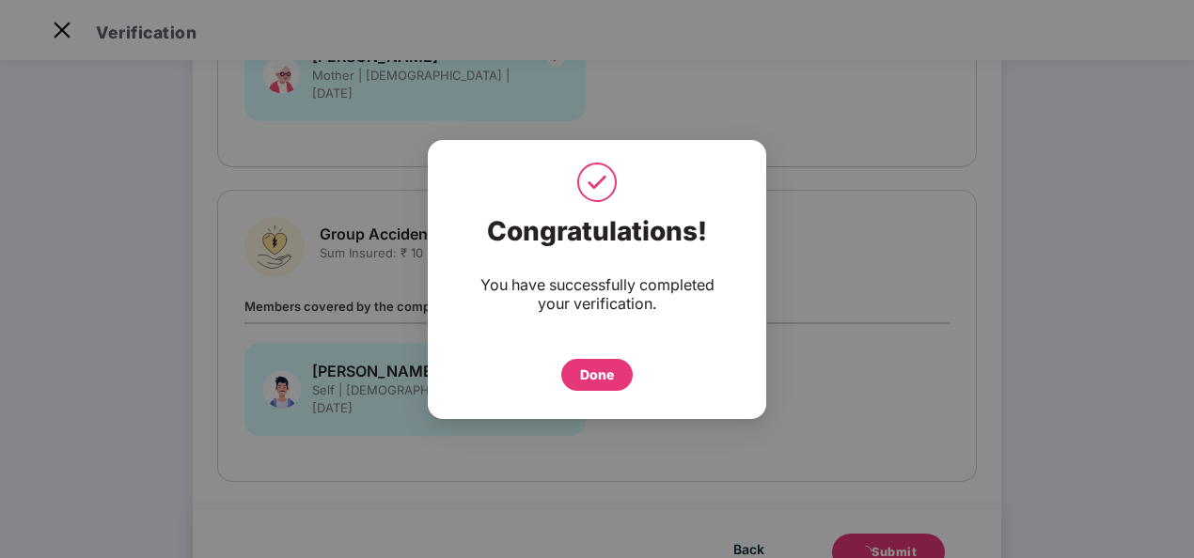
click at [609, 383] on div "Done" at bounding box center [597, 375] width 34 height 21
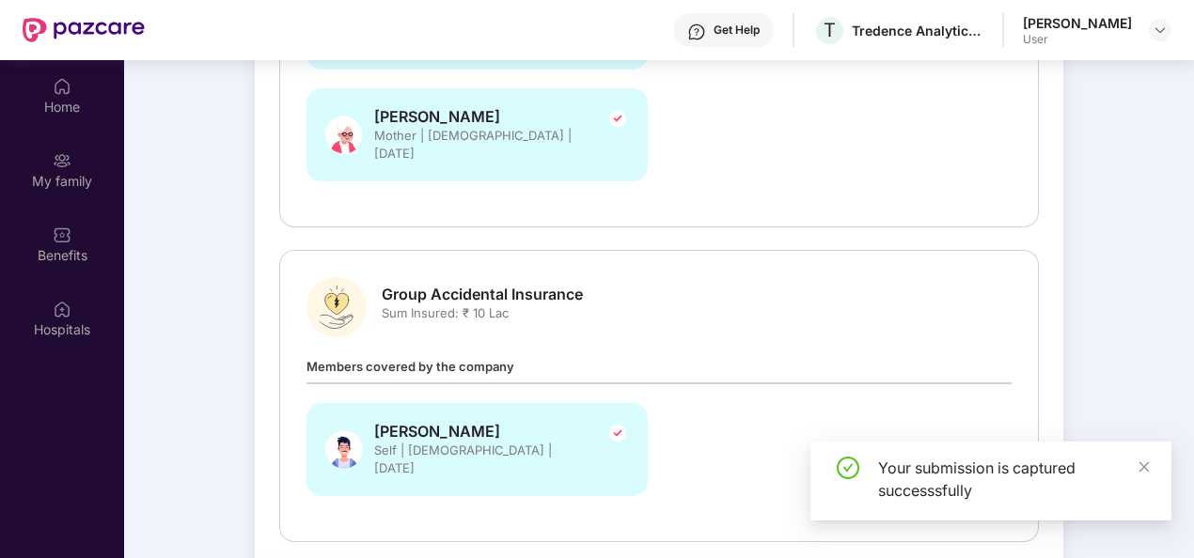
scroll to position [105, 0]
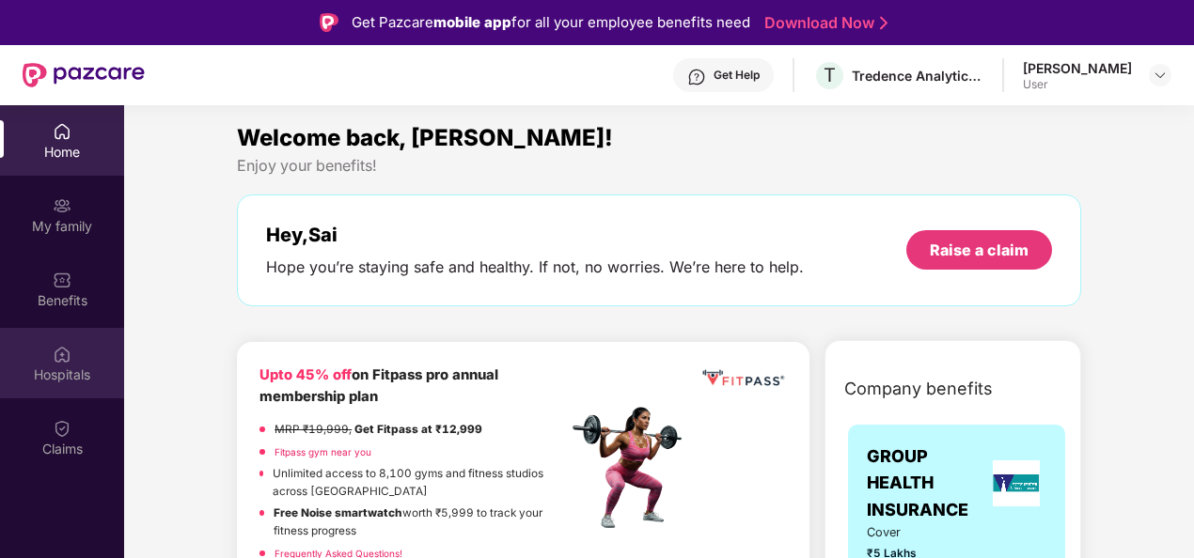
click at [79, 359] on div "Hospitals" at bounding box center [62, 363] width 124 height 70
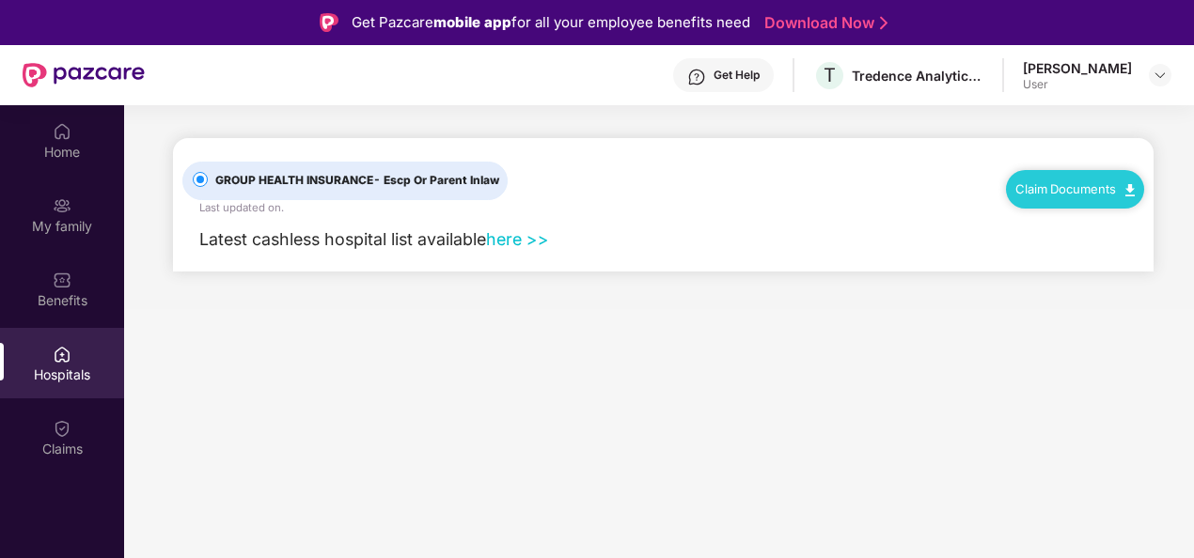
click at [520, 241] on link "here >>" at bounding box center [517, 239] width 63 height 20
click at [87, 269] on div "Benefits" at bounding box center [62, 289] width 124 height 70
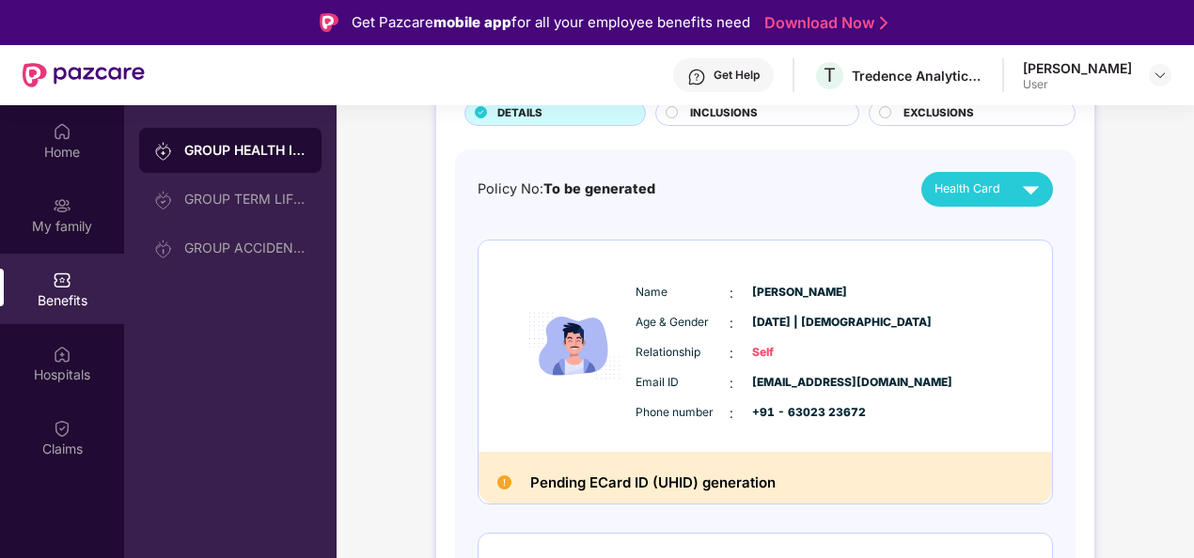
scroll to position [113, 0]
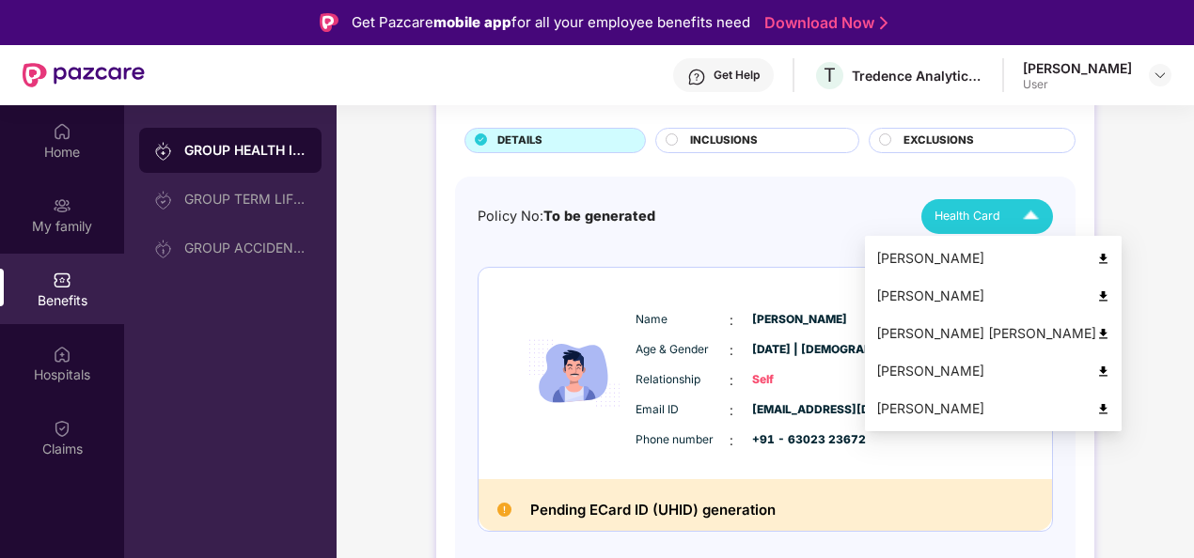
click at [981, 227] on div "Health Card" at bounding box center [990, 216] width 113 height 33
click at [927, 262] on div "[PERSON_NAME]" at bounding box center [993, 258] width 234 height 21
click at [983, 218] on span "Health Card" at bounding box center [967, 216] width 66 height 19
click at [945, 325] on div "[PERSON_NAME] [PERSON_NAME]" at bounding box center [993, 333] width 234 height 21
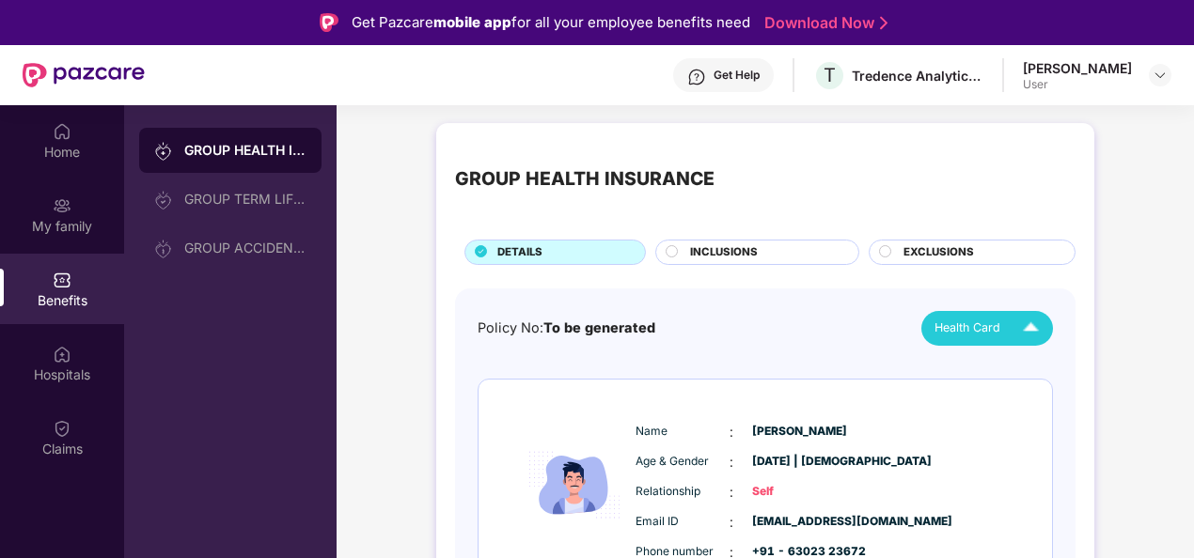
scroll to position [0, 0]
click at [759, 80] on div "Get Help" at bounding box center [736, 75] width 46 height 15
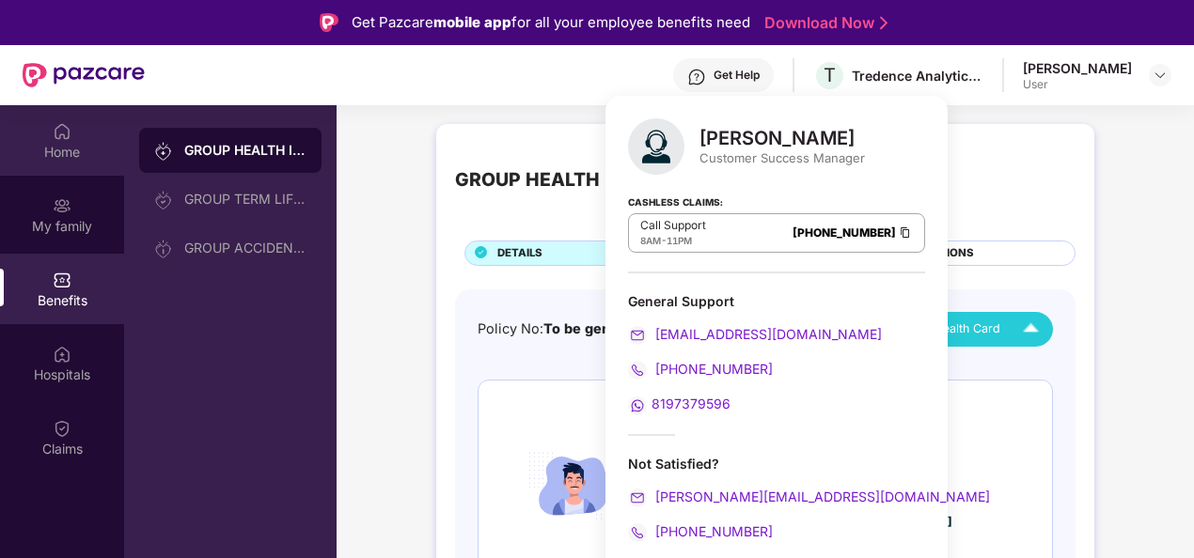
click at [70, 155] on div "Home" at bounding box center [62, 152] width 124 height 19
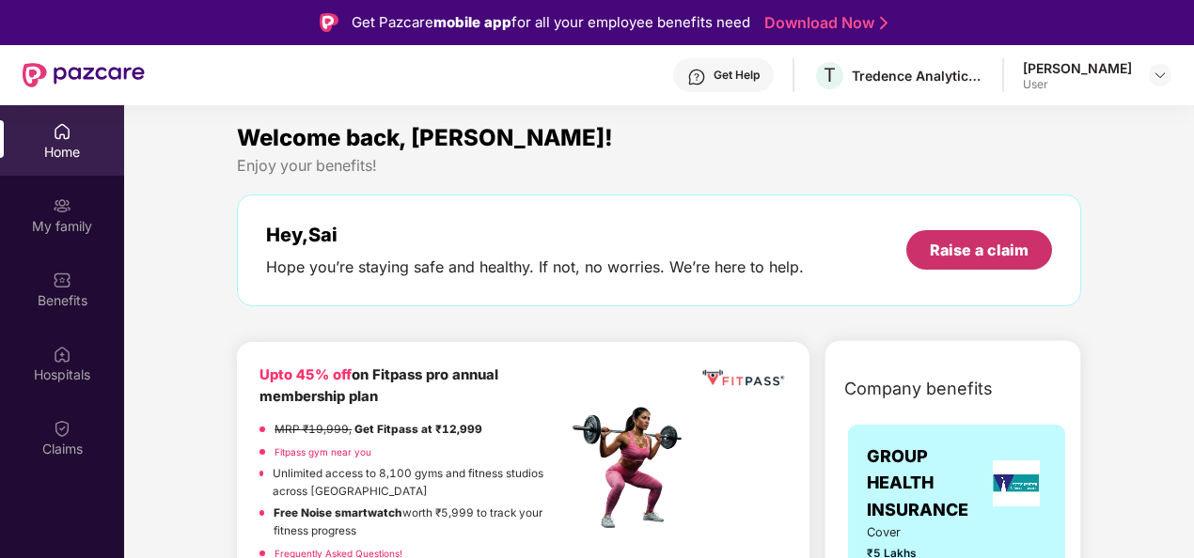
click at [945, 235] on div "Raise a claim" at bounding box center [979, 249] width 146 height 39
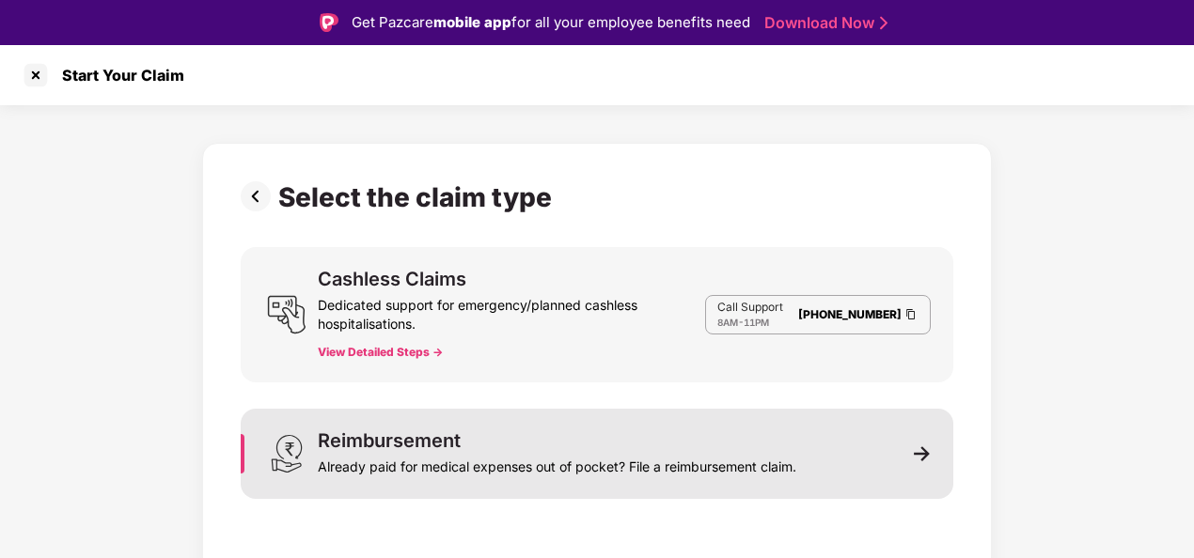
click at [724, 462] on div "Already paid for medical expenses out of pocket? File a reimbursement claim." at bounding box center [557, 463] width 478 height 26
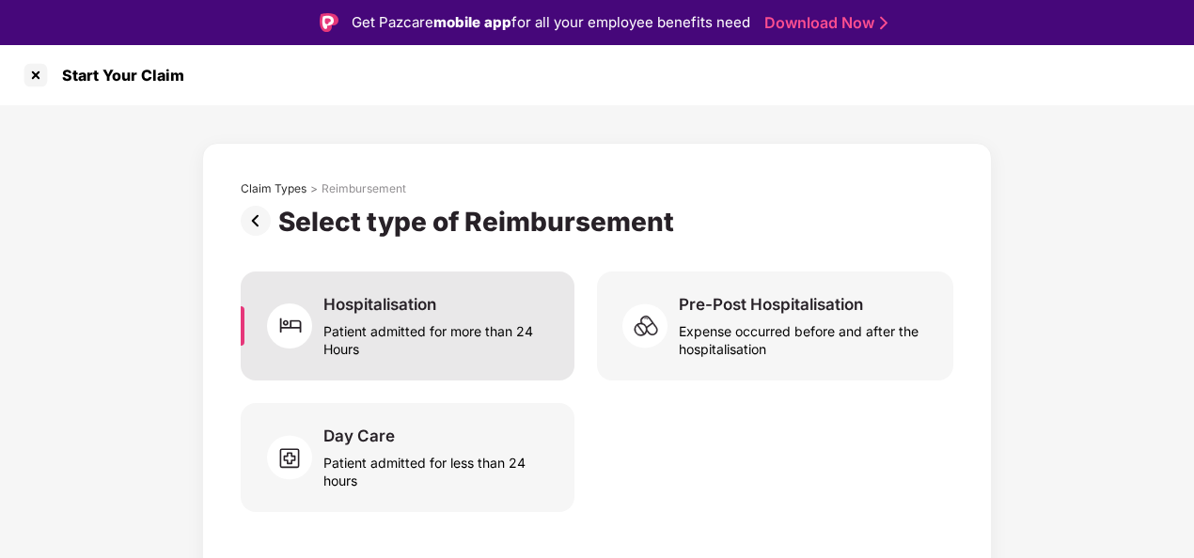
click at [520, 338] on div "Patient admitted for more than 24 Hours" at bounding box center [437, 336] width 228 height 43
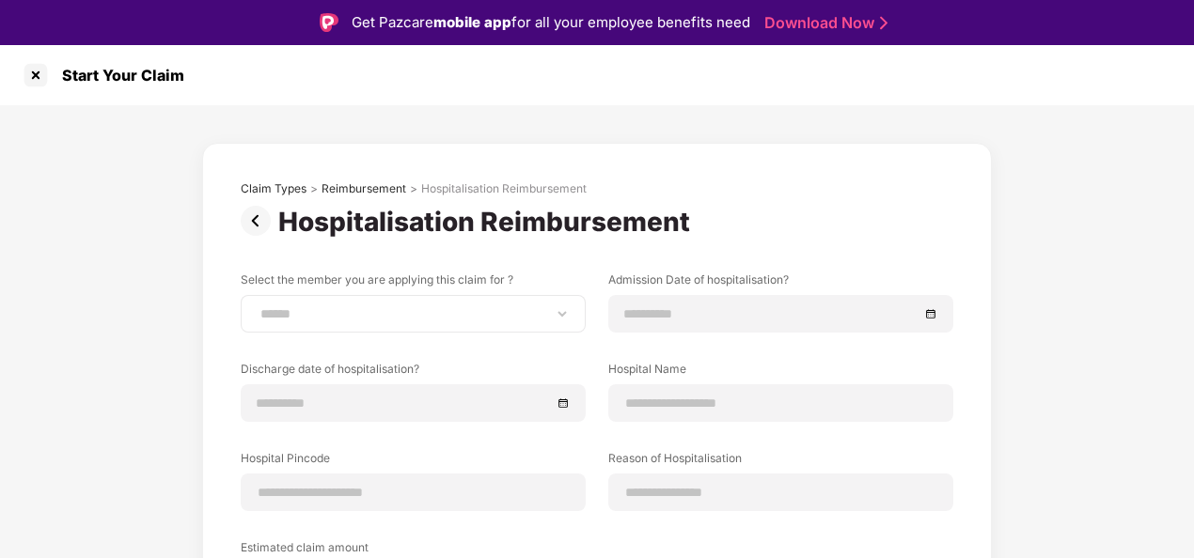
click at [526, 329] on div "**********" at bounding box center [413, 314] width 345 height 38
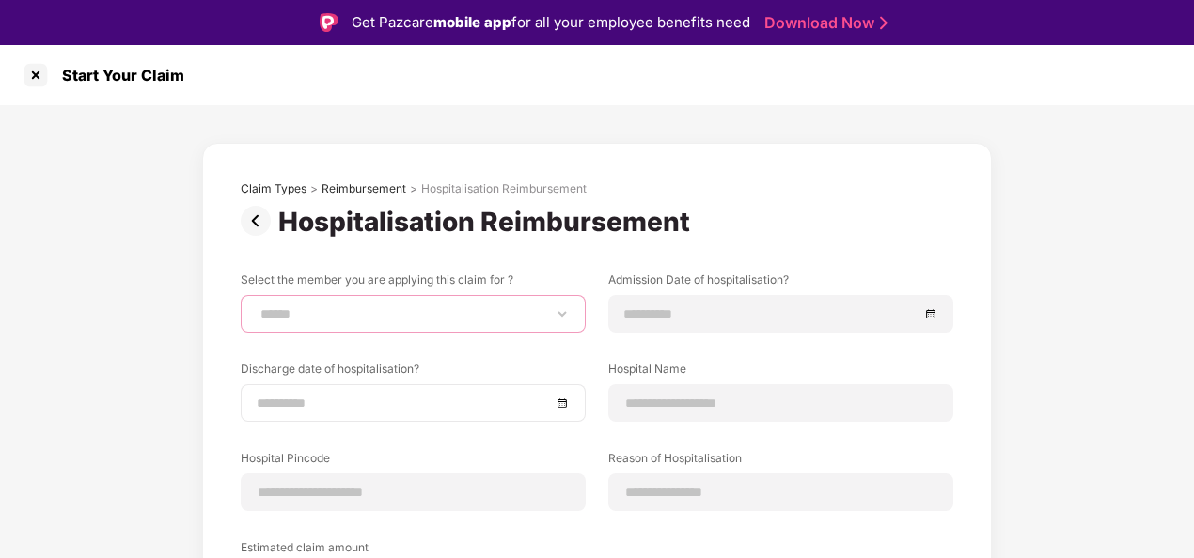
drag, startPoint x: 516, startPoint y: 305, endPoint x: 509, endPoint y: 407, distance: 102.7
click at [509, 407] on div "**********" at bounding box center [597, 450] width 712 height 357
select select "**********"
click at [257, 306] on select "**********" at bounding box center [413, 313] width 313 height 15
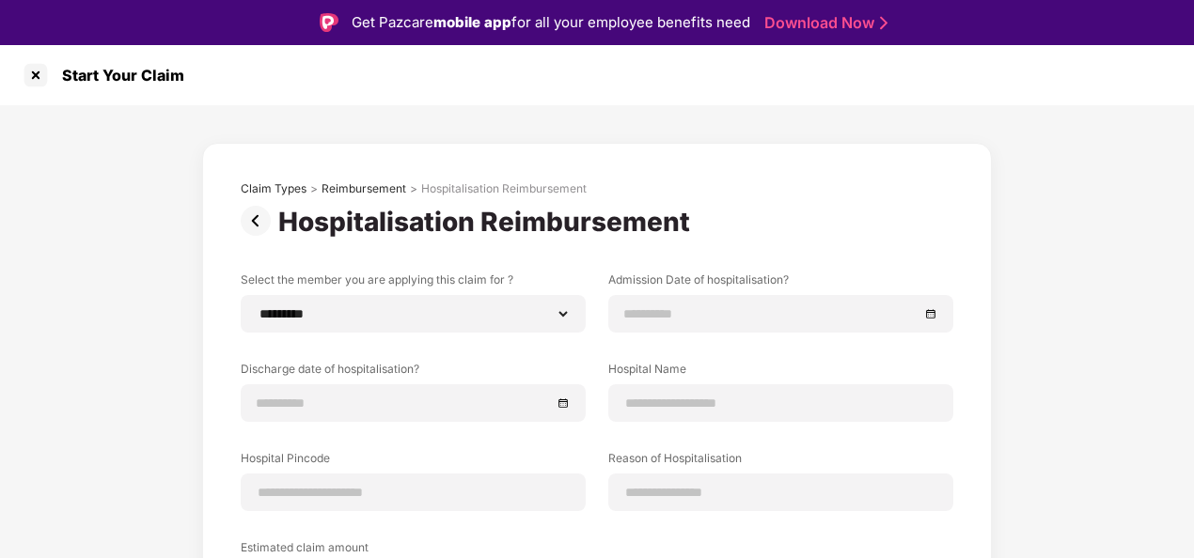
click at [1053, 298] on div "**********" at bounding box center [597, 458] width 1194 height 707
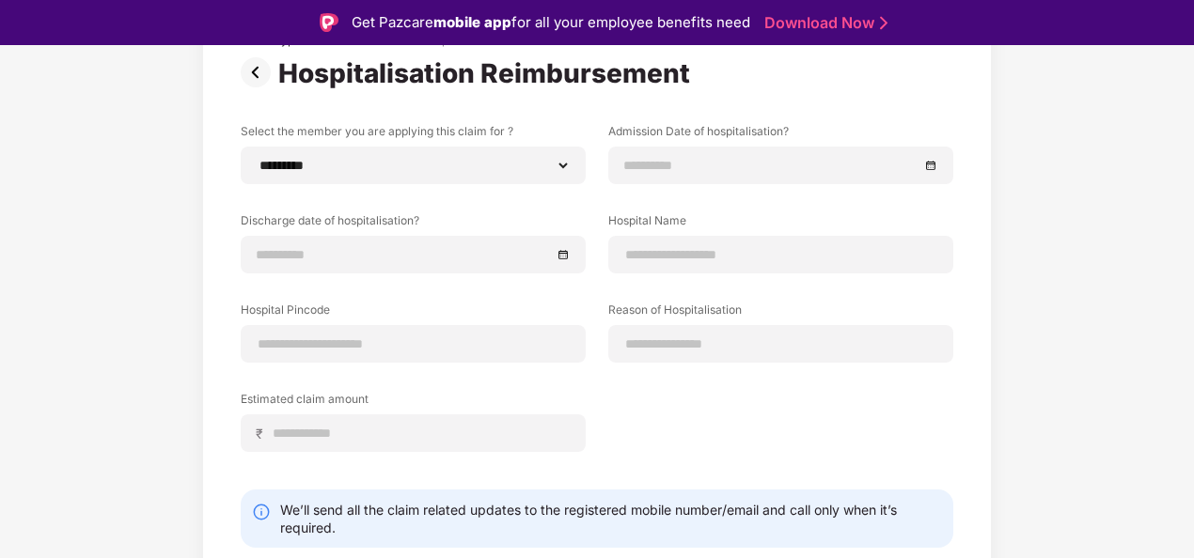
scroll to position [150, 0]
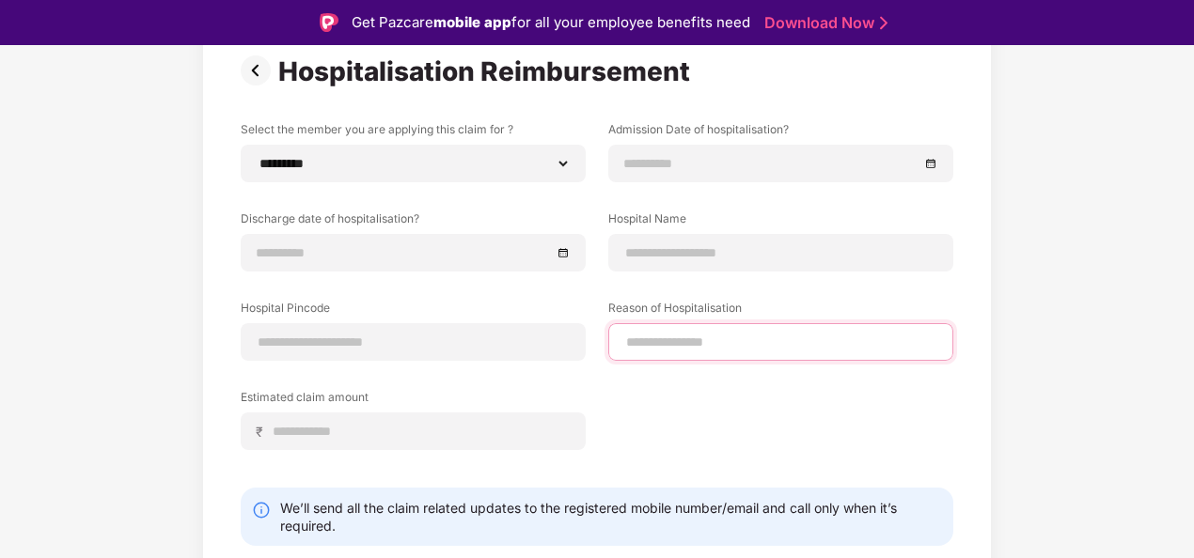
click at [719, 343] on input at bounding box center [780, 343] width 313 height 20
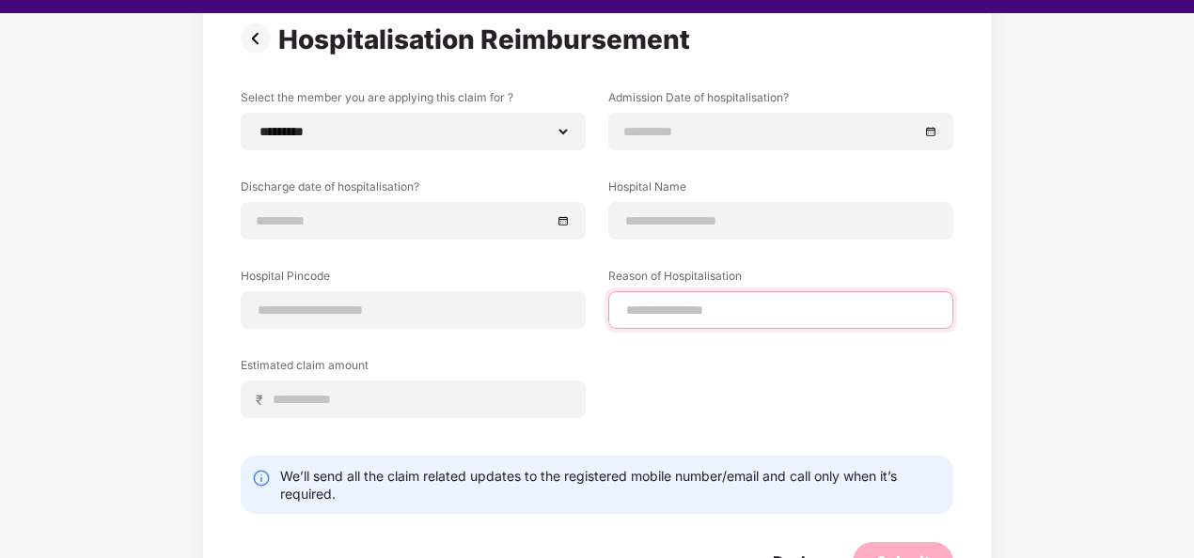
scroll to position [45, 0]
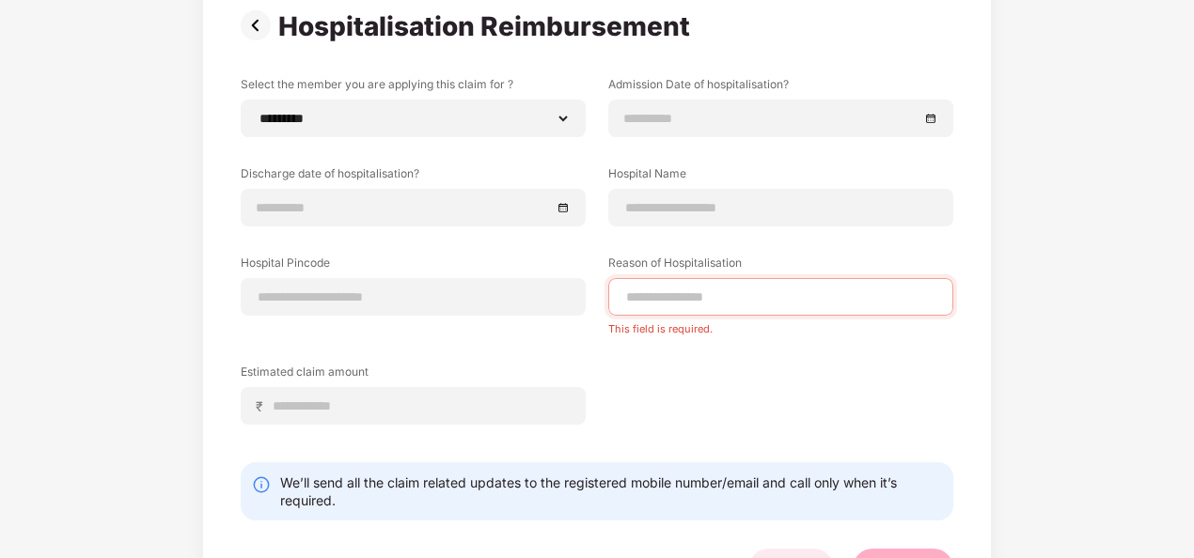
click at [803, 551] on div "Back" at bounding box center [791, 568] width 84 height 39
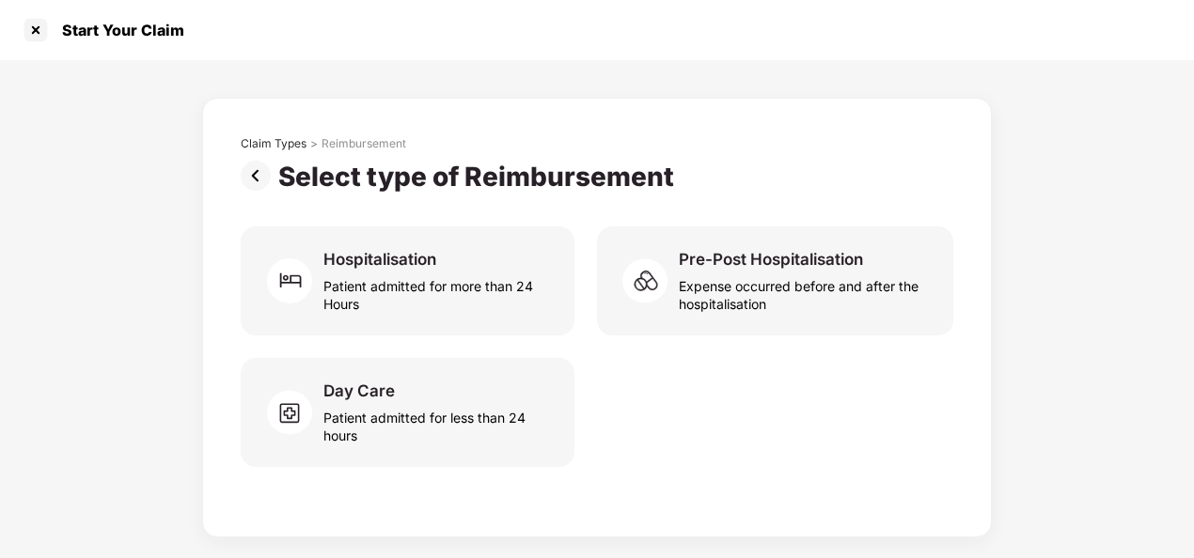
scroll to position [0, 0]
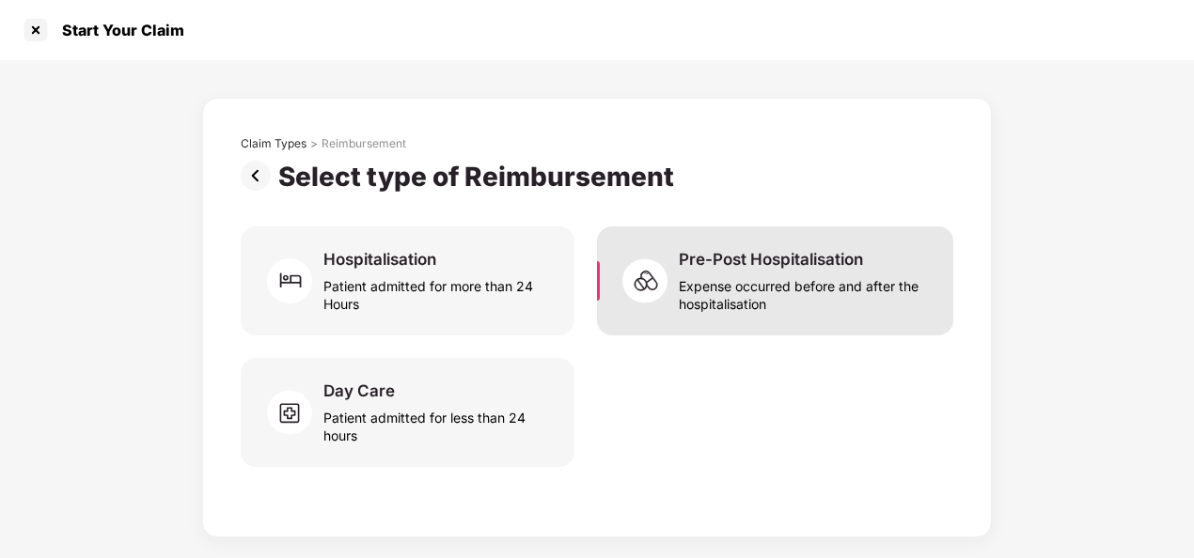
click at [810, 278] on div "Expense occurred before and after the hospitalisation" at bounding box center [805, 291] width 252 height 43
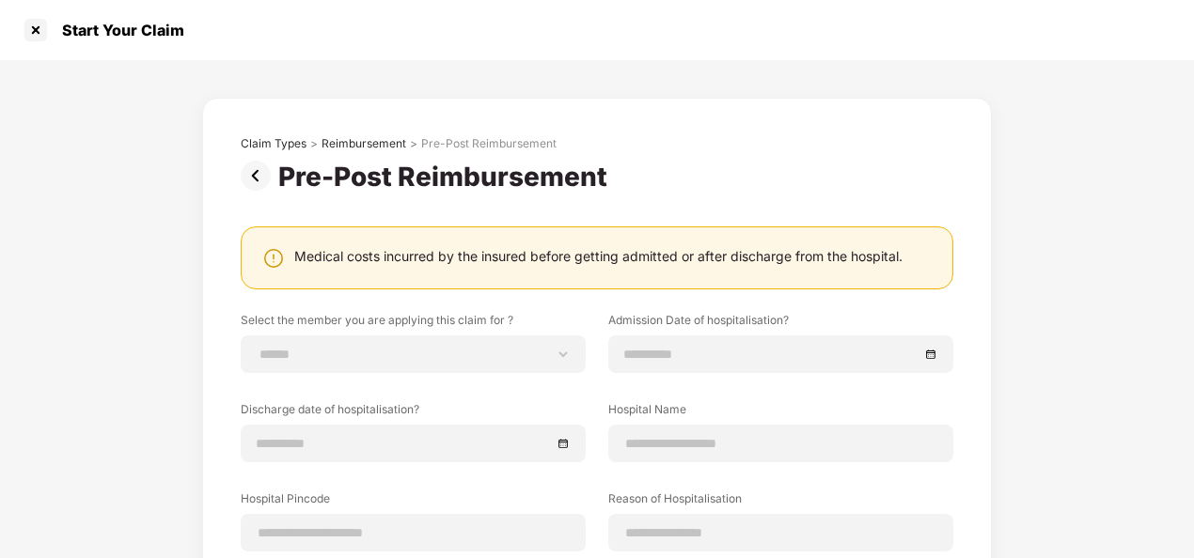
click at [252, 171] on img at bounding box center [260, 176] width 38 height 30
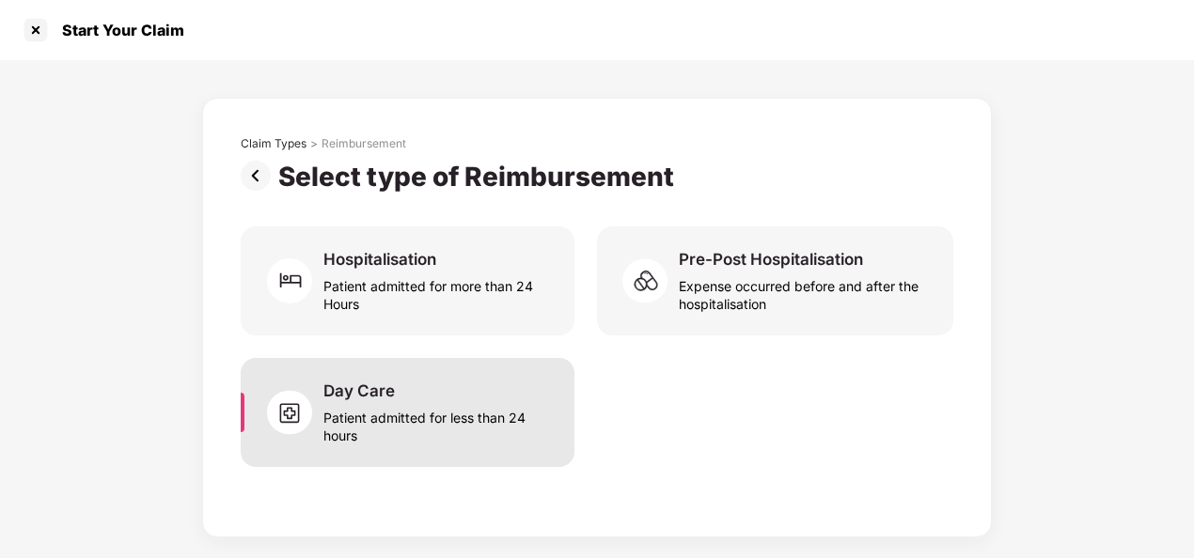
click at [356, 383] on div "Day Care" at bounding box center [358, 391] width 71 height 21
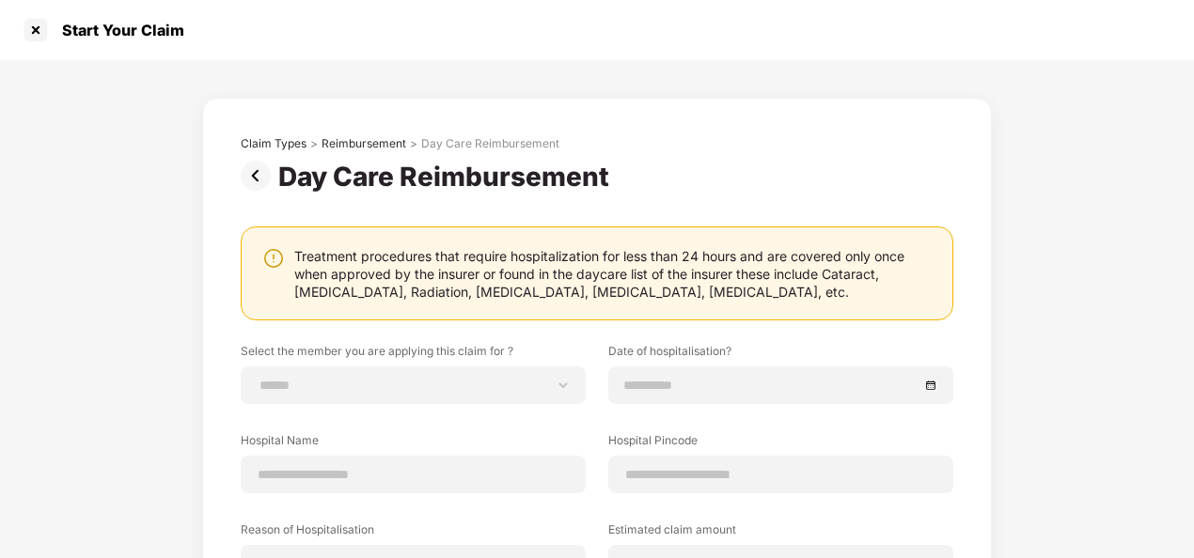
click at [265, 173] on img at bounding box center [260, 176] width 38 height 30
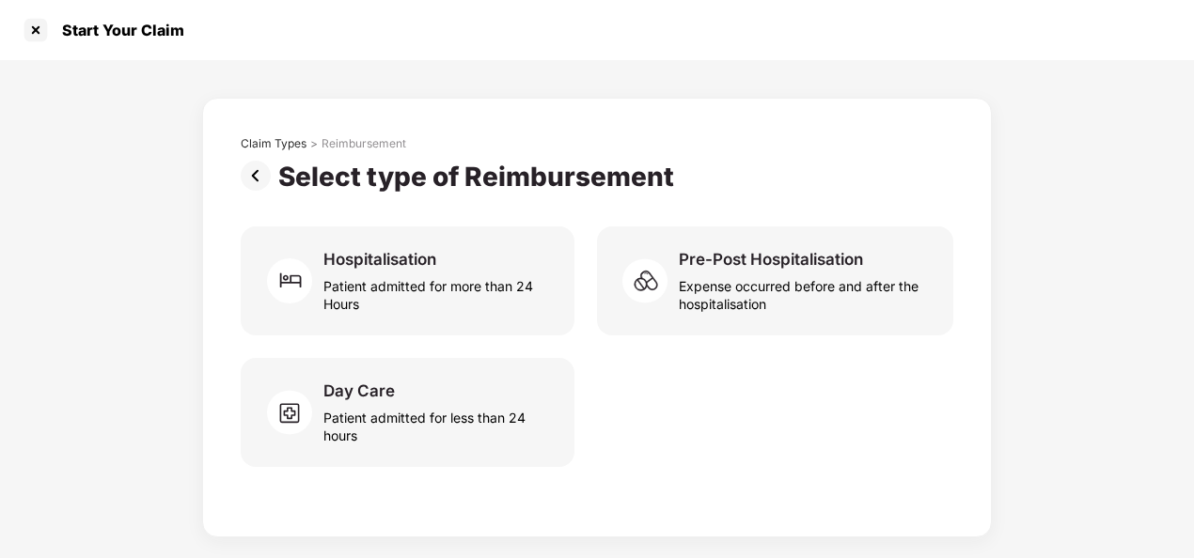
click at [254, 167] on img at bounding box center [260, 176] width 38 height 30
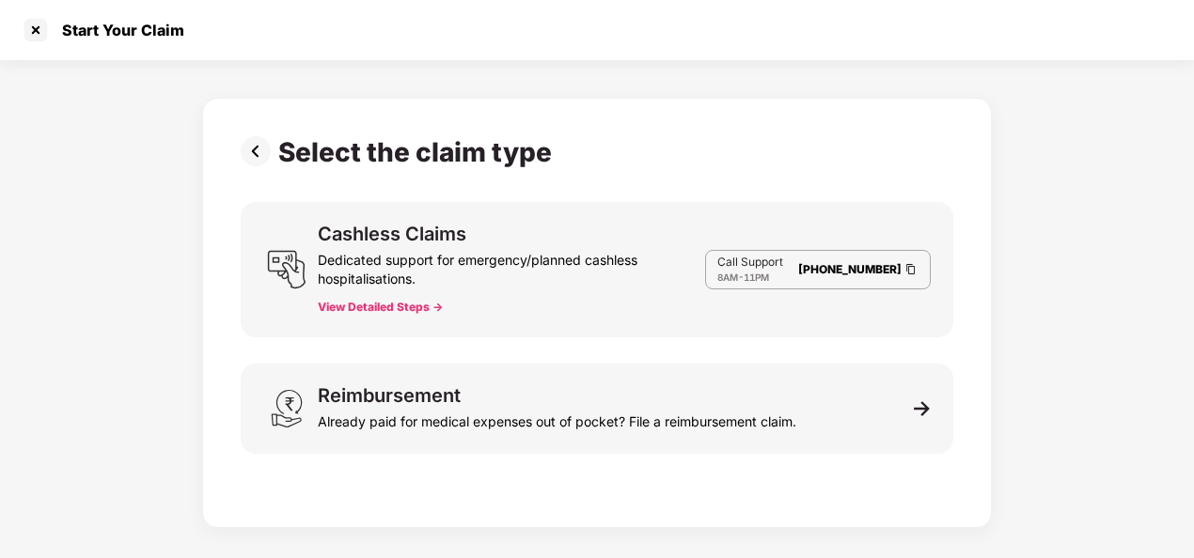
click at [258, 151] on img at bounding box center [260, 151] width 38 height 30
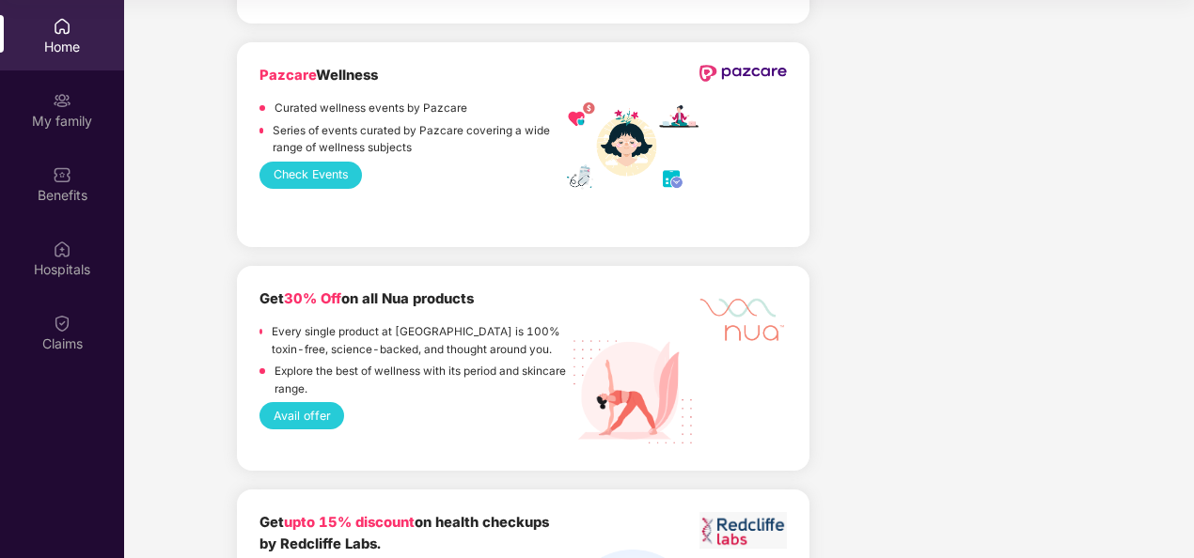
scroll to position [2180, 0]
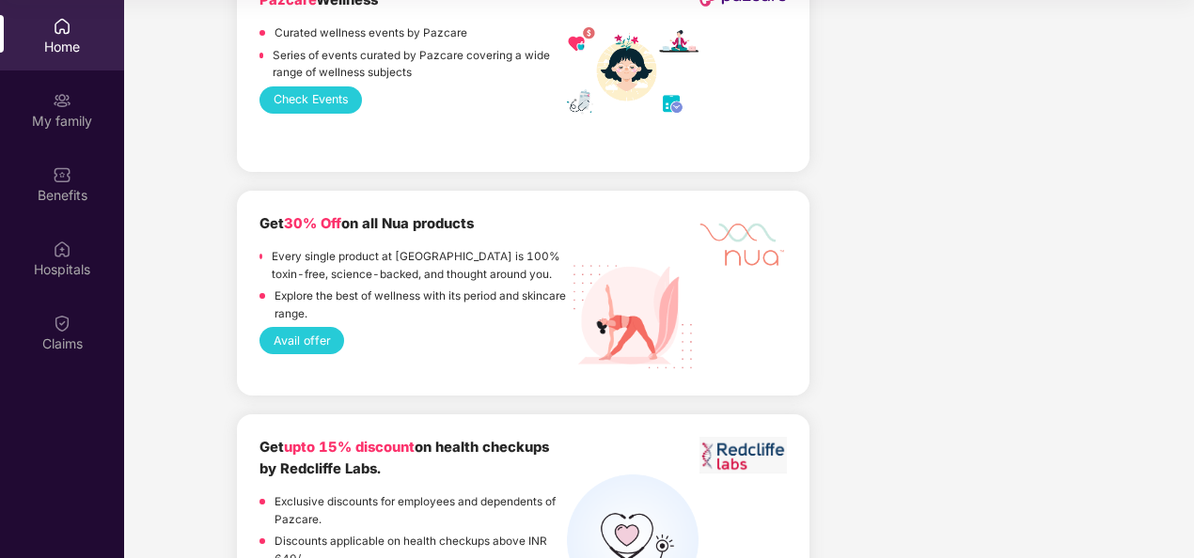
click at [312, 344] on button "Avail offer" at bounding box center [301, 340] width 85 height 27
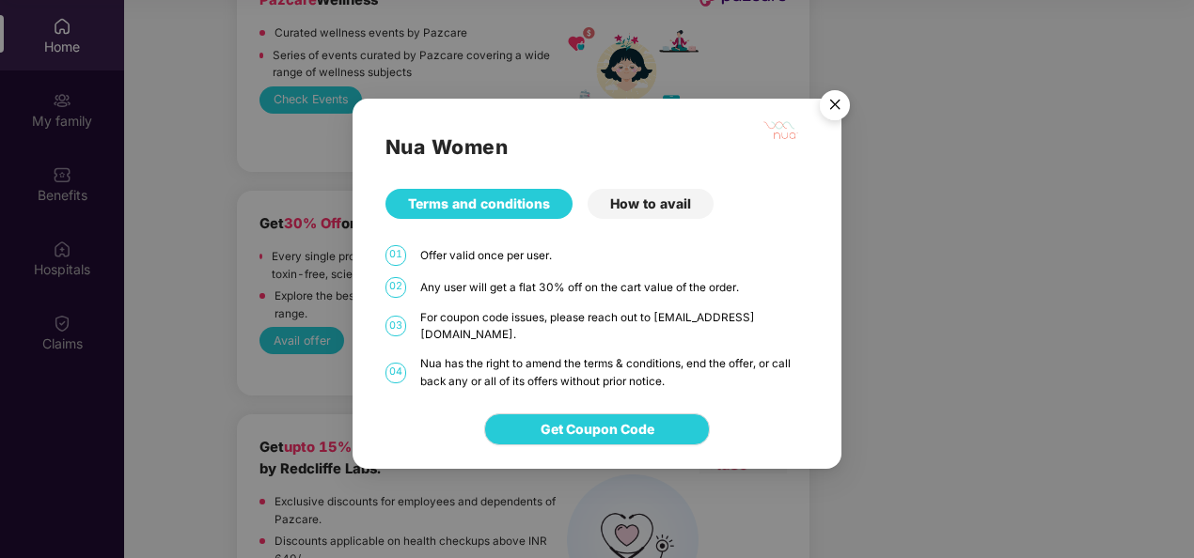
click at [835, 113] on img "Close" at bounding box center [834, 108] width 53 height 53
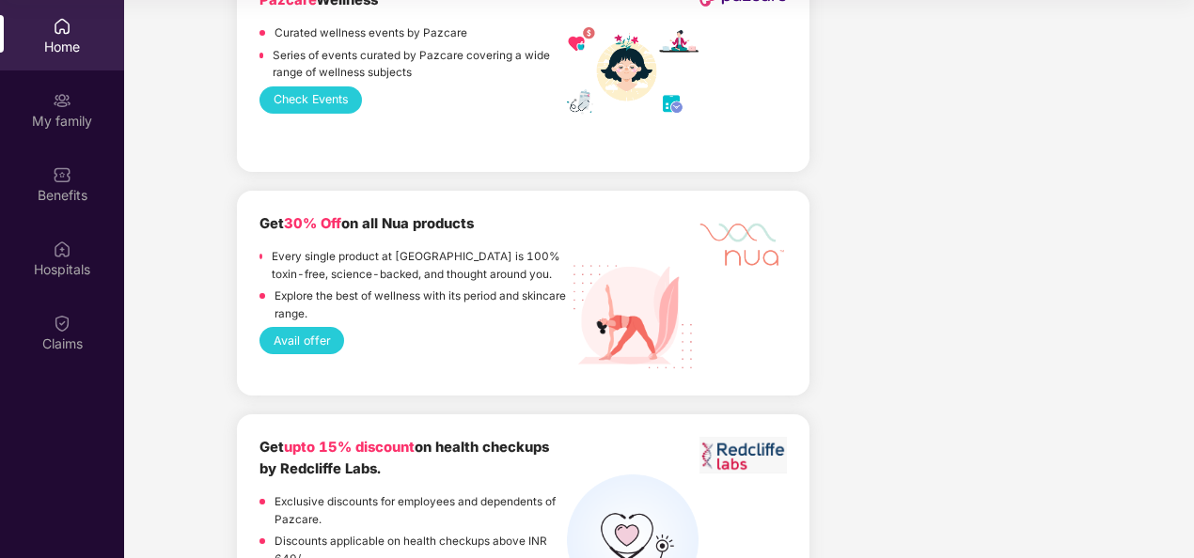
click at [900, 195] on div "Company benefits GROUP HEALTH INSURANCE Cover ₹5 Lakhs Policy issued [DATE] Pol…" at bounding box center [953, 322] width 272 height 4537
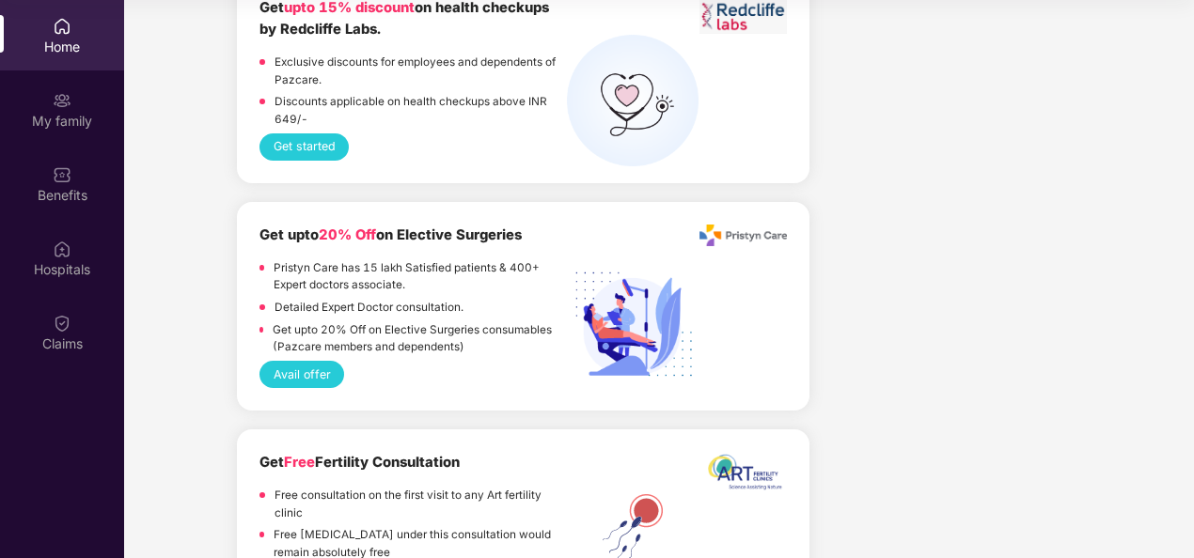
scroll to position [2617, 0]
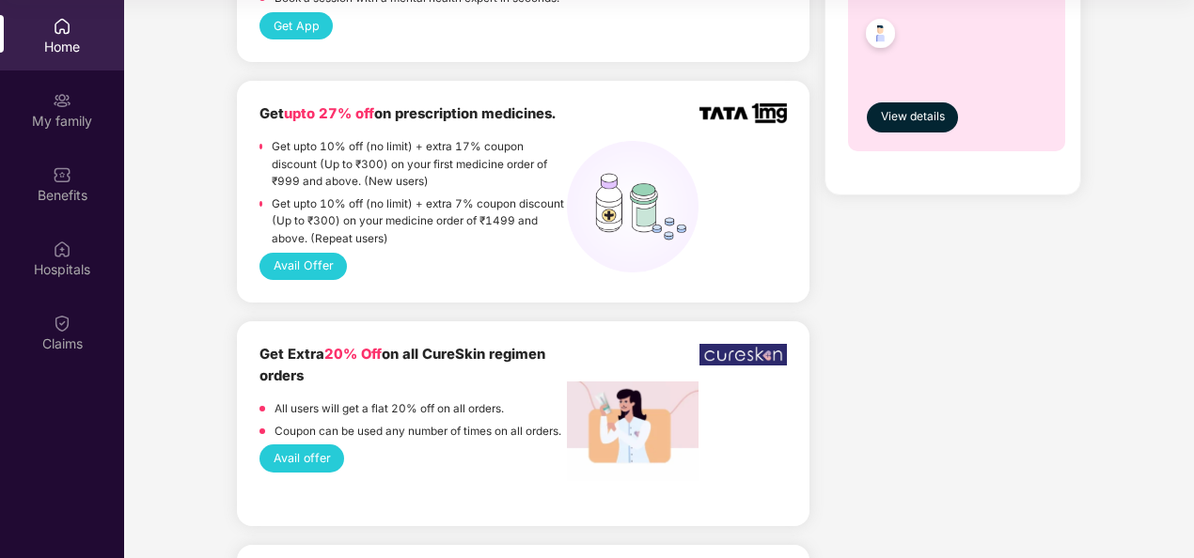
scroll to position [1451, 0]
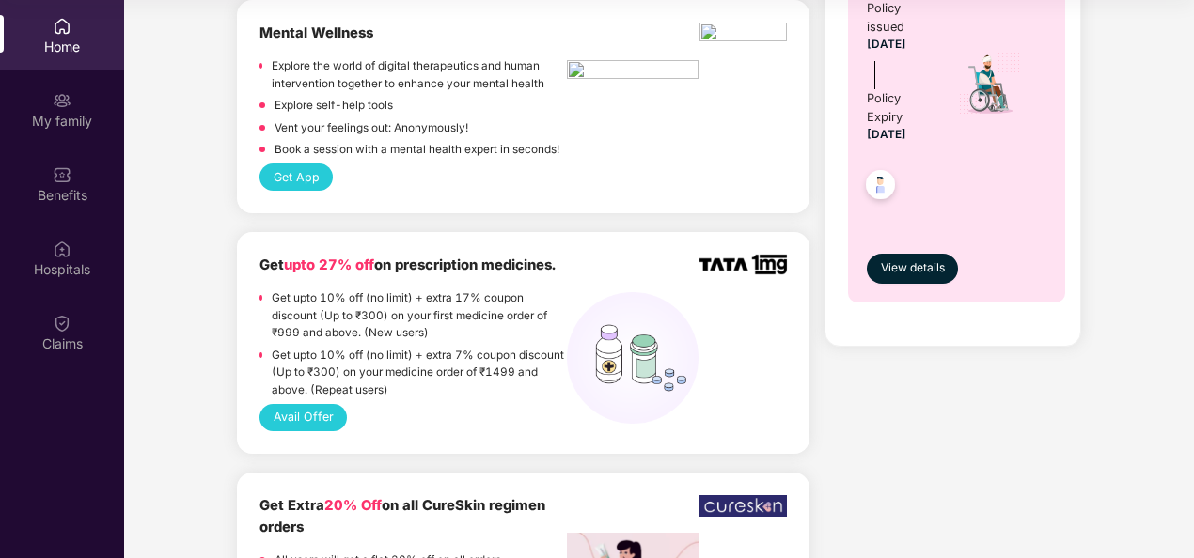
click at [72, 41] on div "Home" at bounding box center [62, 47] width 124 height 19
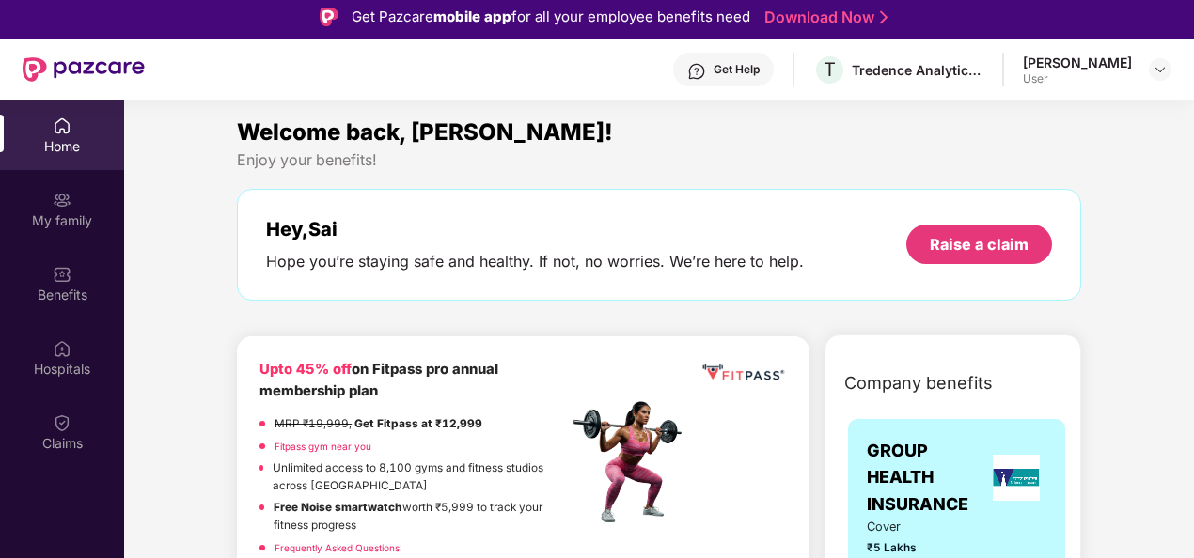
scroll to position [0, 0]
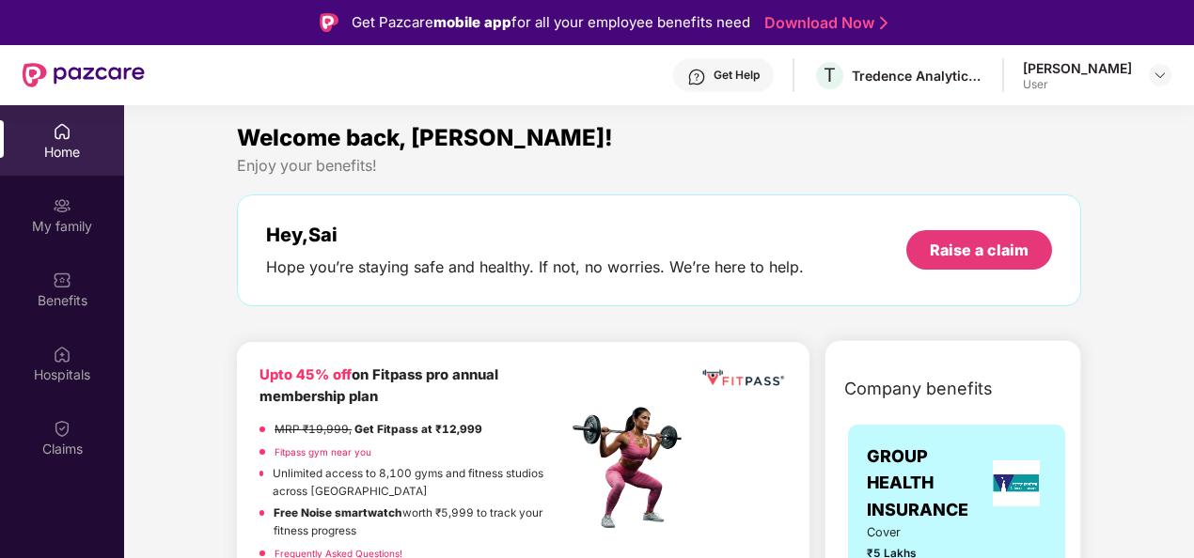
click at [706, 79] on img at bounding box center [696, 77] width 19 height 19
click at [1145, 71] on div "[PERSON_NAME] User" at bounding box center [1097, 75] width 148 height 33
click at [1149, 73] on div at bounding box center [1160, 75] width 23 height 23
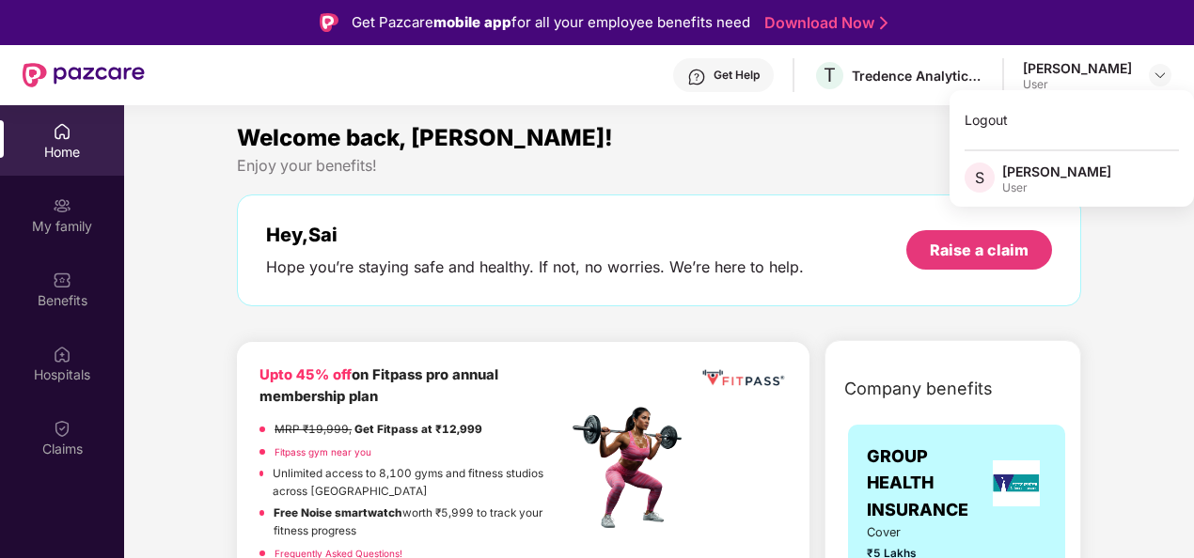
click at [774, 89] on div "Get Help" at bounding box center [723, 75] width 101 height 34
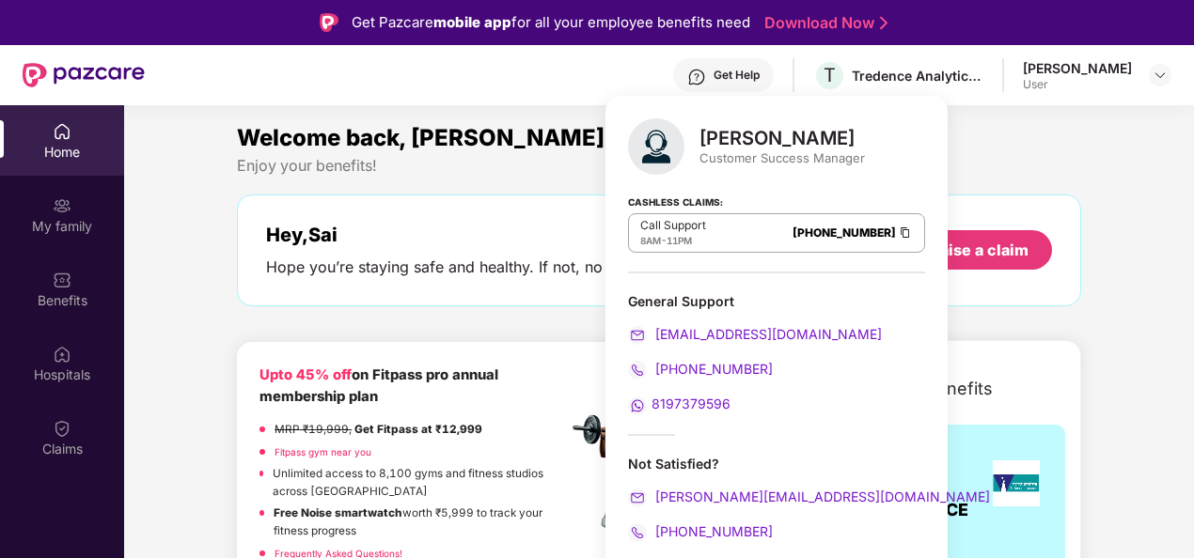
click at [695, 407] on span "8197379596" at bounding box center [690, 404] width 79 height 16
click at [1117, 69] on div "[PERSON_NAME]" at bounding box center [1077, 68] width 109 height 18
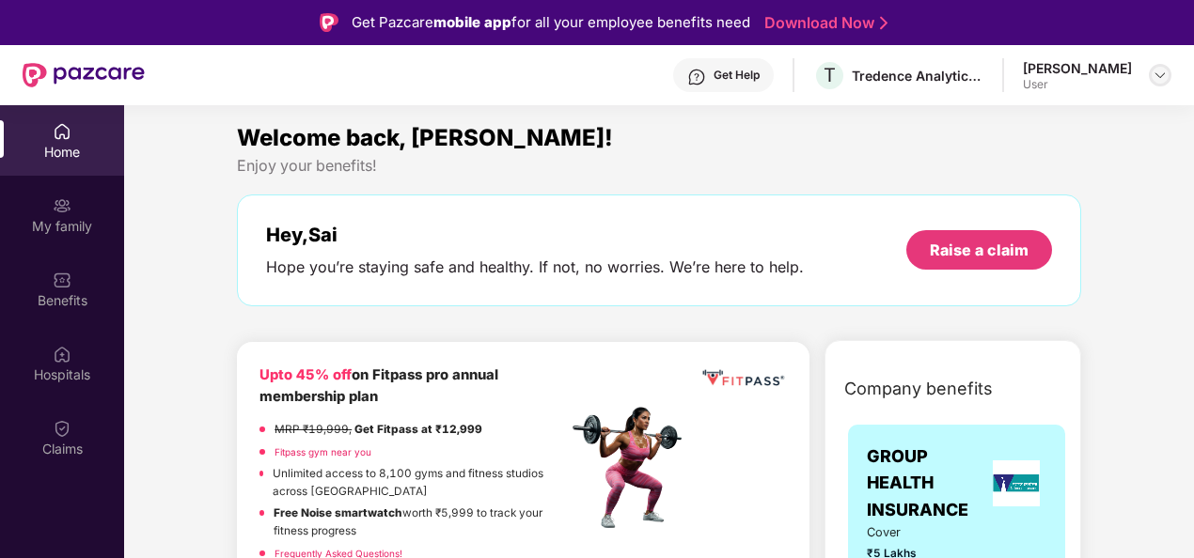
click at [1149, 72] on div at bounding box center [1160, 75] width 23 height 23
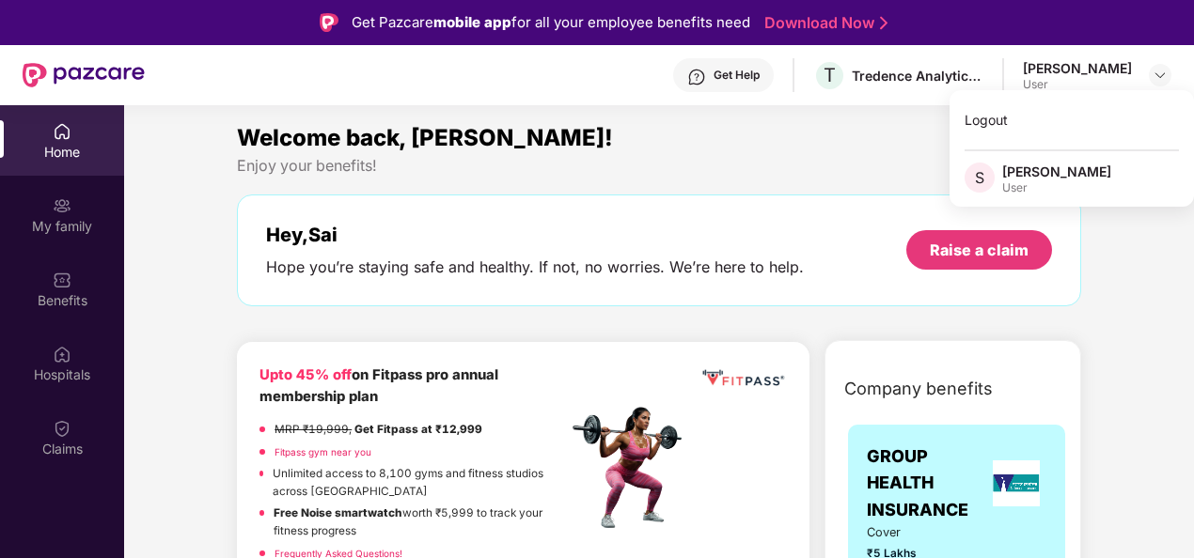
click at [1058, 173] on div "S Sai Darsi User" at bounding box center [1071, 179] width 244 height 33
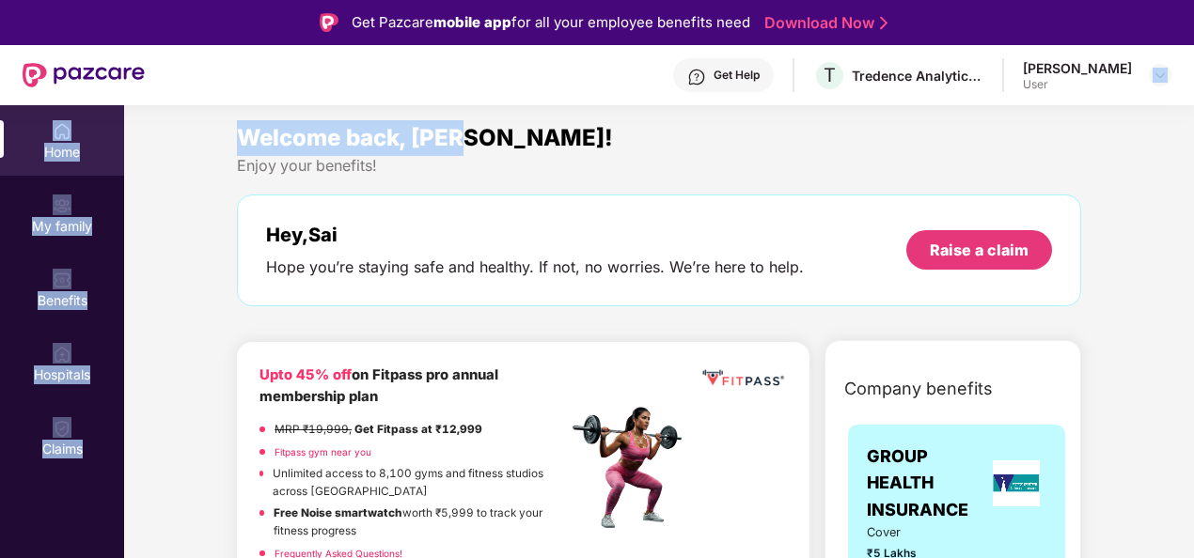
drag, startPoint x: 992, startPoint y: 113, endPoint x: 1112, endPoint y: 92, distance: 121.1
click at [1112, 92] on div "Get Pazcare mobile app for all your employee benefits need Download Now Get Hel…" at bounding box center [597, 332] width 1194 height 664
click at [1112, 92] on div "Get Help T Tredence Analytics Solutions Private Limited Sai Darsi User" at bounding box center [658, 75] width 1026 height 60
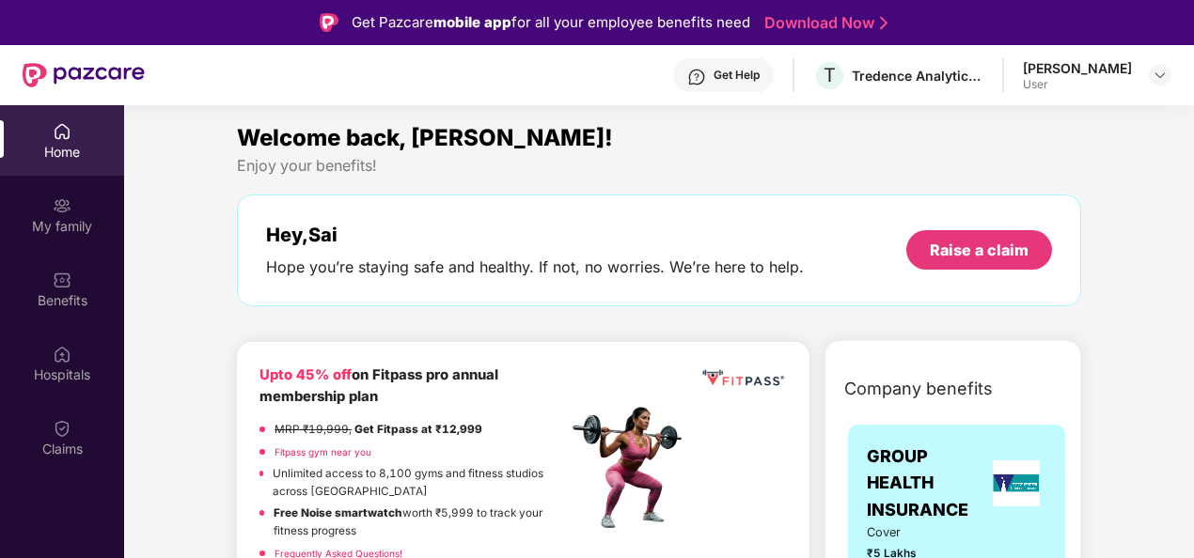
click at [1102, 70] on div "[PERSON_NAME]" at bounding box center [1077, 68] width 109 height 18
click at [1143, 71] on div "[PERSON_NAME] User" at bounding box center [1097, 75] width 148 height 33
click at [1160, 77] on img at bounding box center [1159, 75] width 15 height 15
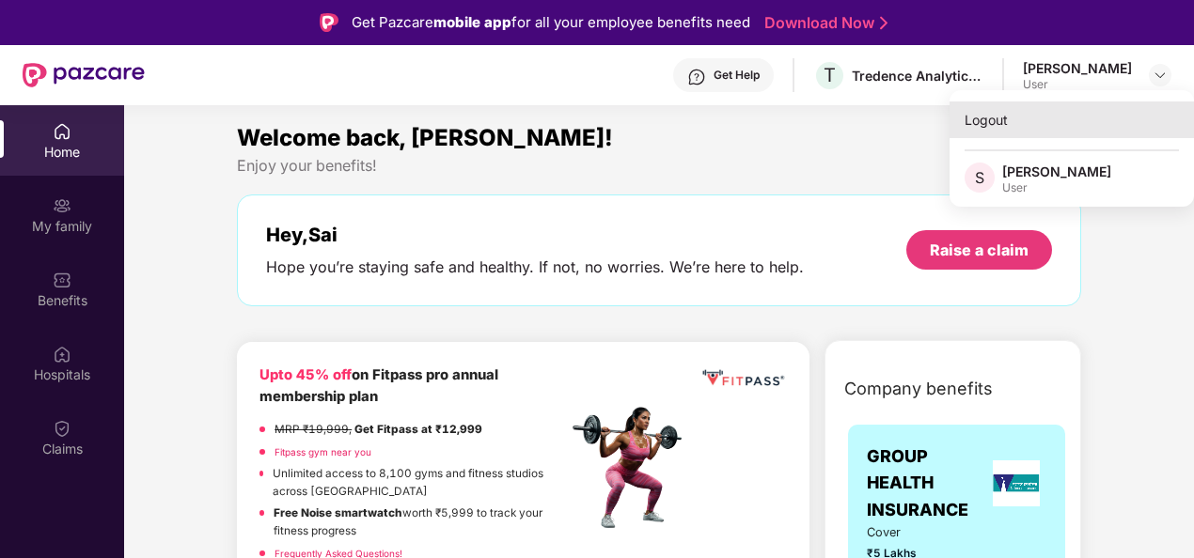
click at [995, 133] on div "Logout" at bounding box center [1071, 120] width 244 height 37
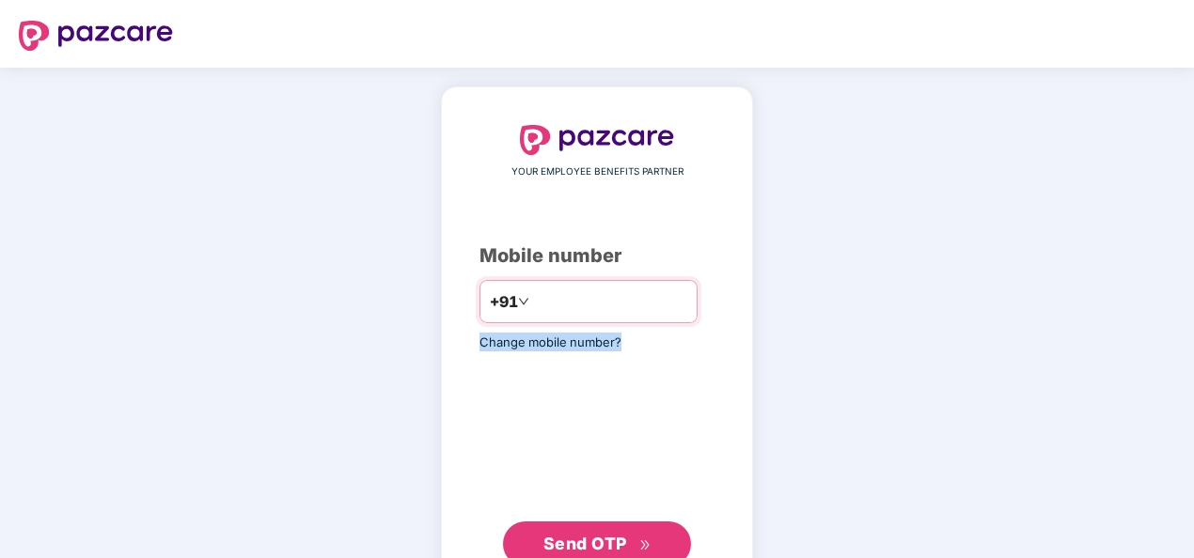
drag, startPoint x: 1088, startPoint y: 363, endPoint x: 560, endPoint y: 291, distance: 533.0
click at [560, 291] on div "YOUR EMPLOYEE BENEFITS PARTNER Mobile number +91 Change mobile number? Send OTP" at bounding box center [597, 346] width 1194 height 556
click at [560, 291] on input "number" at bounding box center [610, 302] width 154 height 30
click at [533, 304] on input "**********" at bounding box center [610, 302] width 154 height 30
type input "**********"
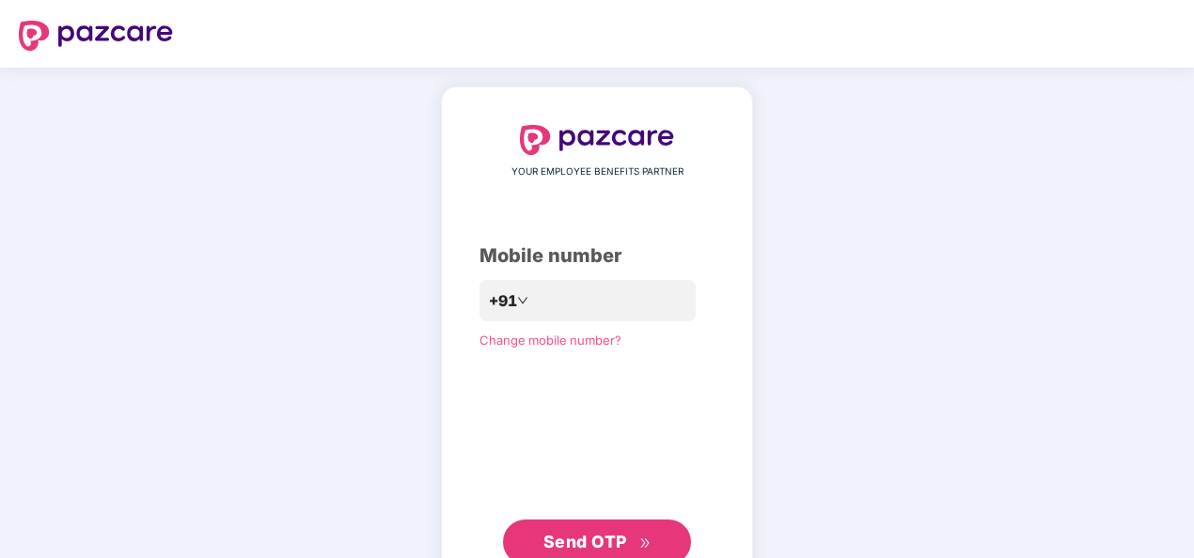
click at [581, 528] on button "Send OTP" at bounding box center [597, 542] width 188 height 45
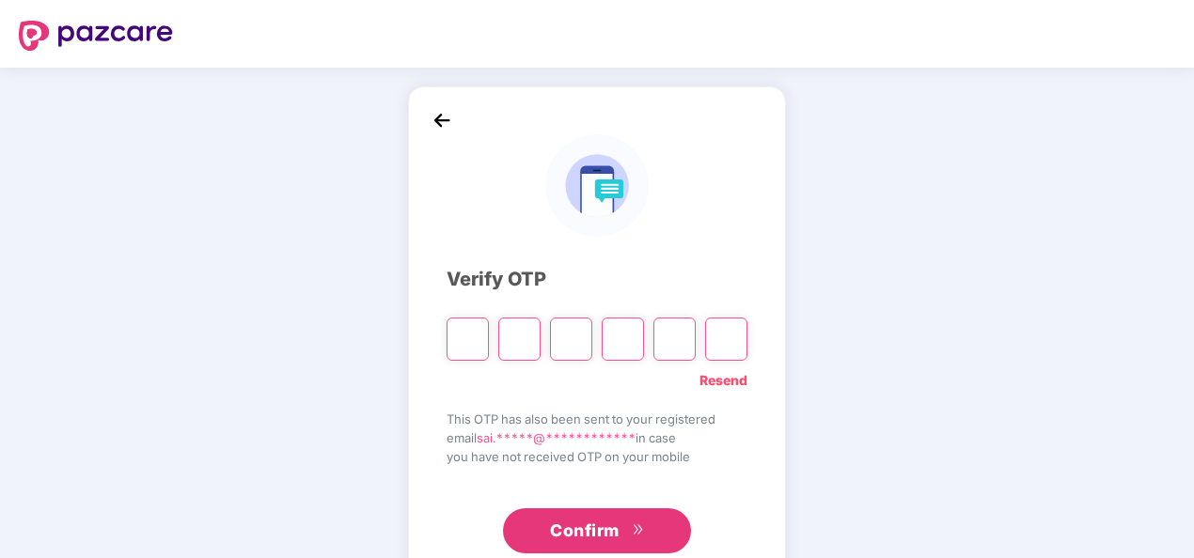
type input "*"
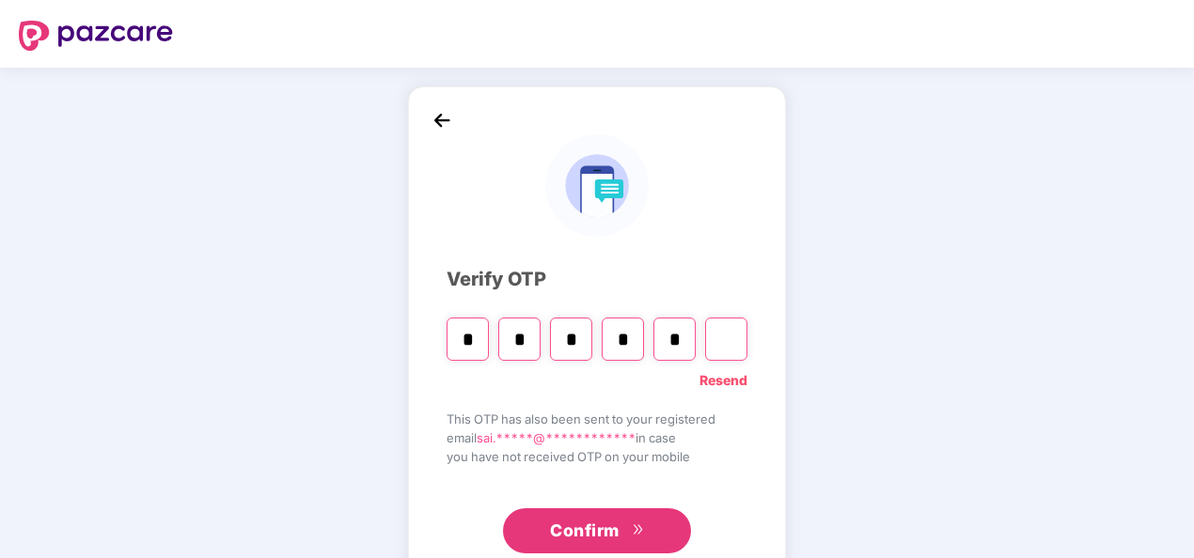
type input "*"
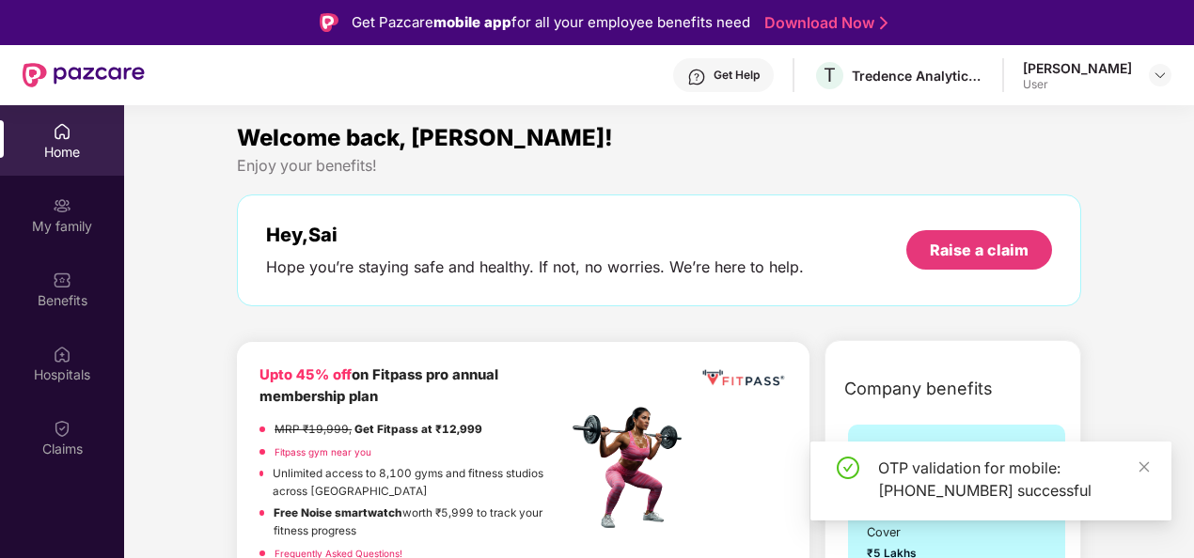
click at [1100, 77] on div "User" at bounding box center [1077, 84] width 109 height 15
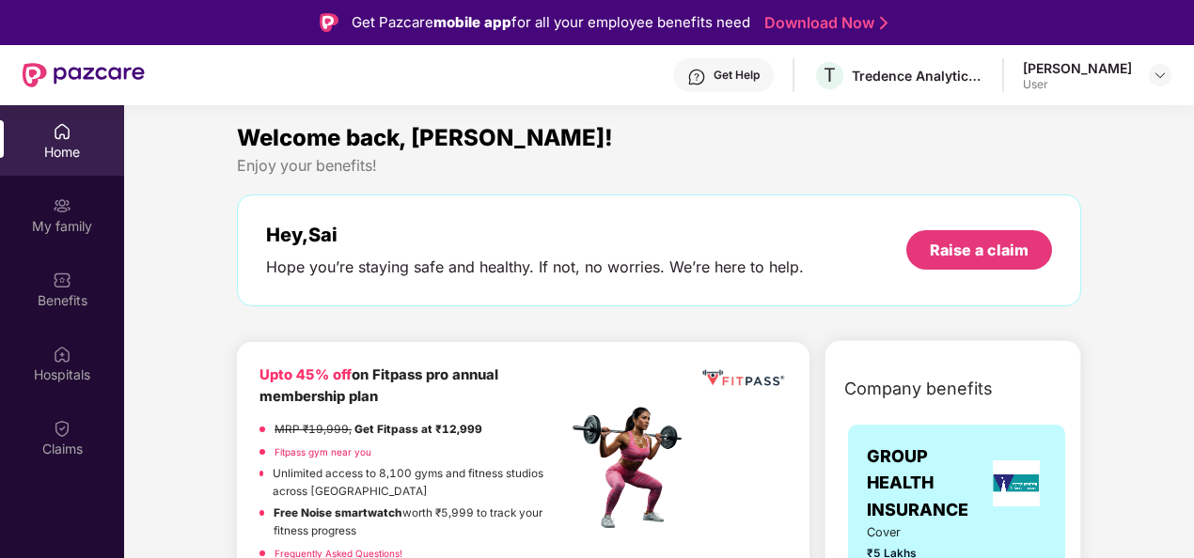
click at [774, 86] on div "Get Help" at bounding box center [723, 75] width 101 height 34
click at [249, 303] on div "Hey, [PERSON_NAME] you’re staying safe and healthy. If not, no worries. We’re h…" at bounding box center [659, 251] width 844 height 112
click at [706, 84] on img at bounding box center [696, 77] width 19 height 19
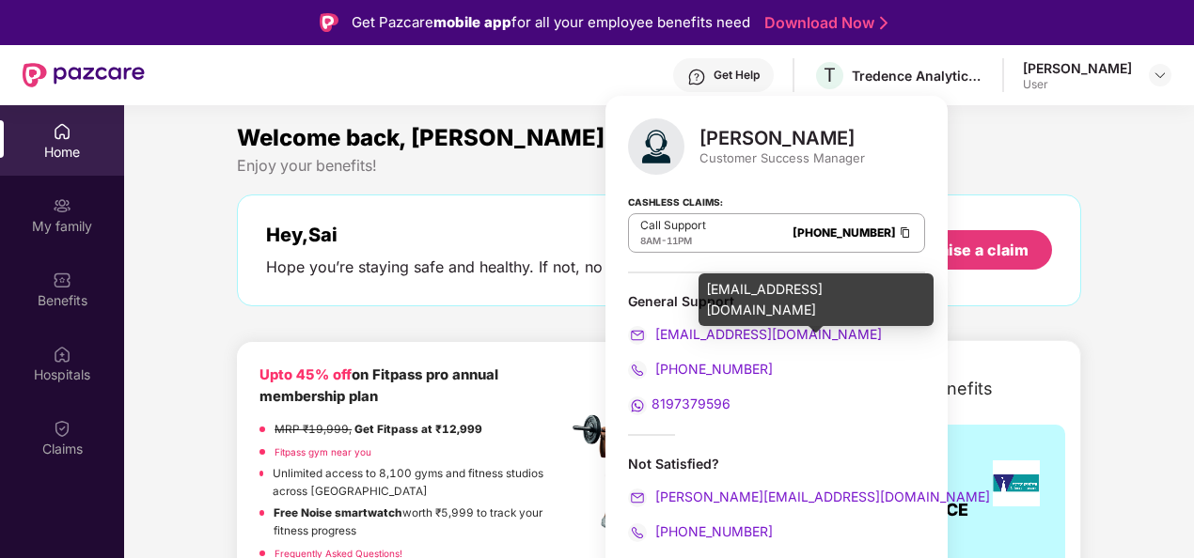
click at [805, 328] on div "[EMAIL_ADDRESS][DOMAIN_NAME]" at bounding box center [776, 334] width 297 height 21
click at [806, 331] on div "[EMAIL_ADDRESS][DOMAIN_NAME]" at bounding box center [776, 334] width 297 height 21
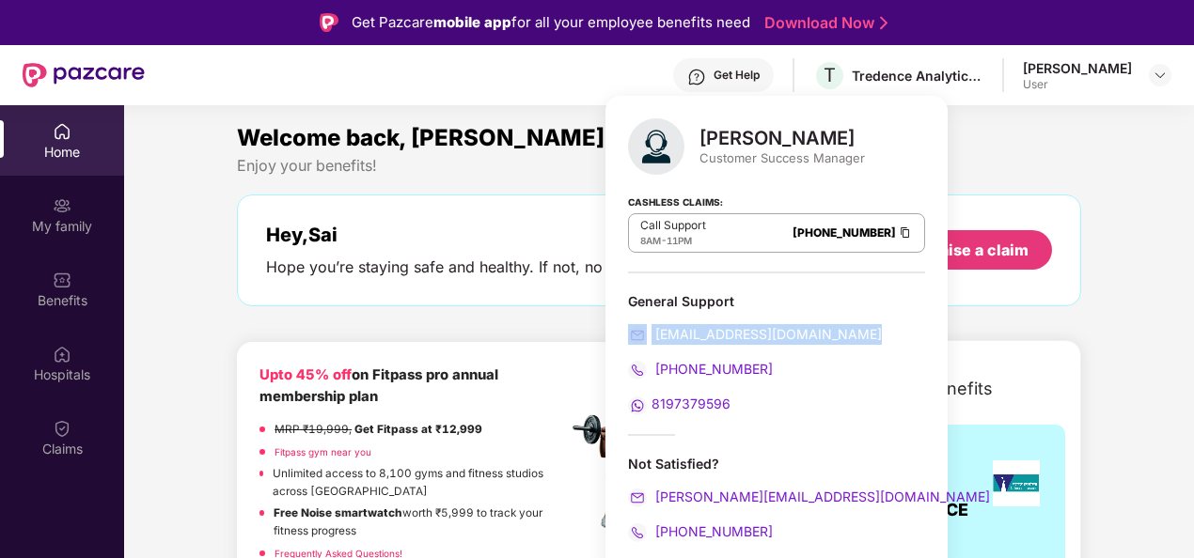
click at [806, 331] on div "[EMAIL_ADDRESS][DOMAIN_NAME]" at bounding box center [776, 334] width 297 height 21
drag, startPoint x: 806, startPoint y: 331, endPoint x: 796, endPoint y: 337, distance: 12.3
click at [796, 337] on span "[EMAIL_ADDRESS][DOMAIN_NAME]" at bounding box center [766, 334] width 230 height 16
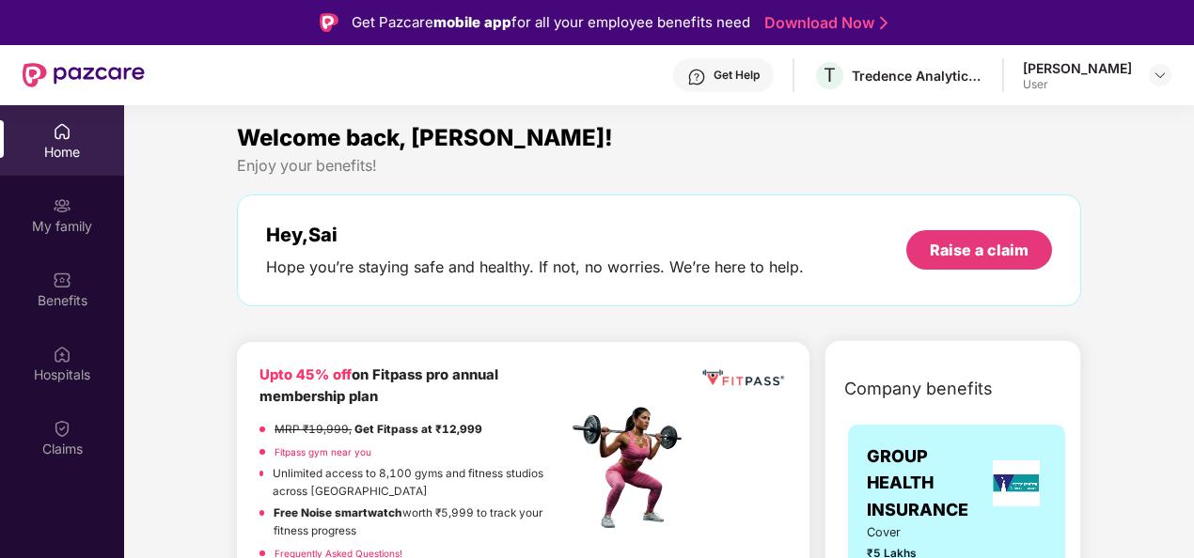
click at [1050, 157] on div "Enjoy your benefits!" at bounding box center [659, 166] width 844 height 20
